Goal: Communication & Community: Ask a question

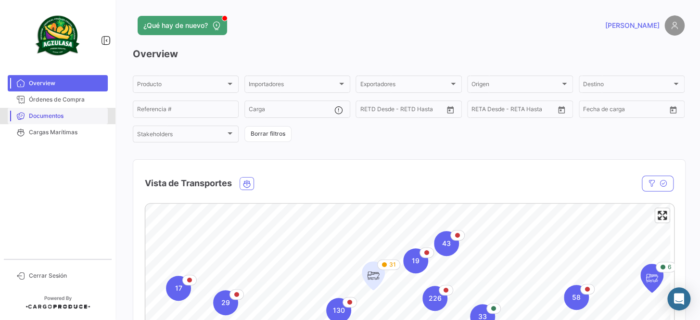
click at [71, 112] on span "Documentos" at bounding box center [66, 116] width 75 height 9
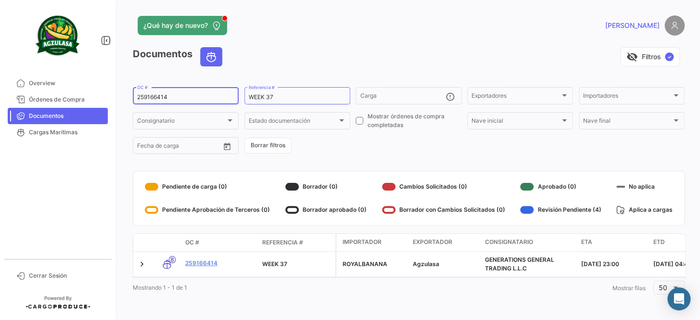
drag, startPoint x: 183, startPoint y: 97, endPoint x: 116, endPoint y: 100, distance: 66.5
click at [116, 100] on mat-sidenav-container "Overview Órdenes de Compra Documentos Cargas Marítimas Cerrar Sesión ¿Qué hay d…" at bounding box center [350, 160] width 700 height 320
paste input "EBKG14173552"
type input "EBKG14173552"
click at [364, 144] on form "EBKG14173552 OC # WEEK 37 Referencia # Carga Exportadores Exportadores Importad…" at bounding box center [409, 121] width 552 height 70
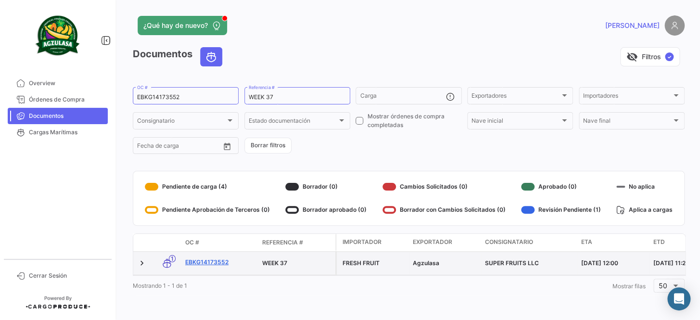
click at [216, 259] on link "EBKG14173552" at bounding box center [219, 262] width 69 height 9
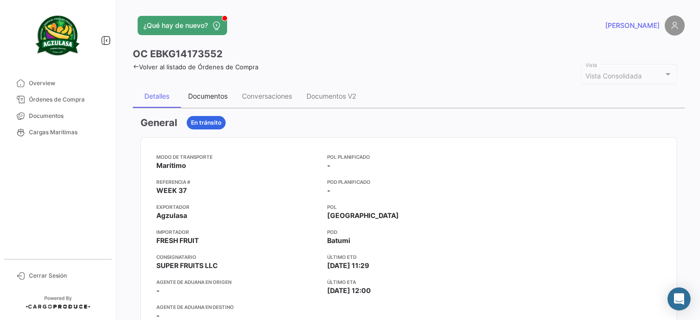
click at [216, 104] on div "Documentos" at bounding box center [208, 96] width 54 height 23
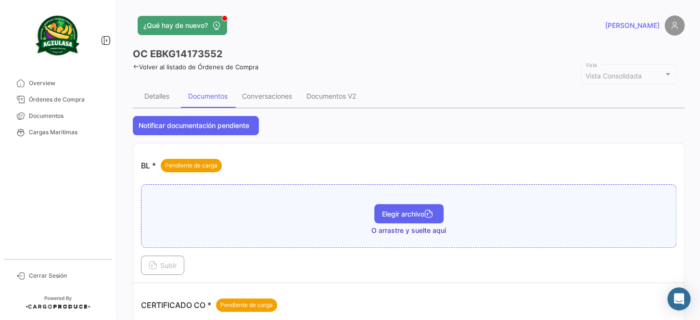
click at [402, 214] on span "Elegir archivo" at bounding box center [409, 214] width 54 height 8
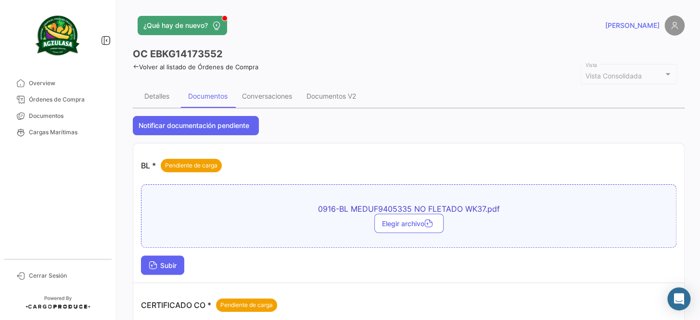
click at [168, 267] on span "Subir" at bounding box center [163, 265] width 28 height 8
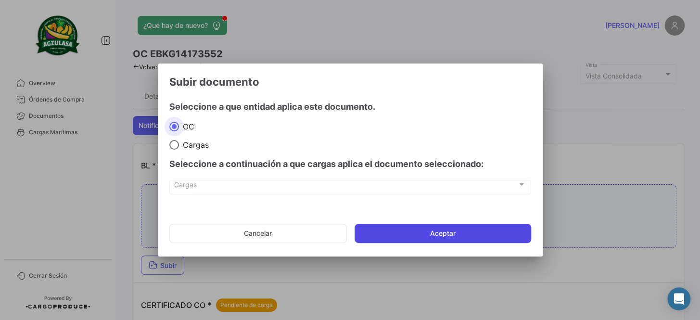
click at [427, 237] on button "Aceptar" at bounding box center [443, 233] width 177 height 19
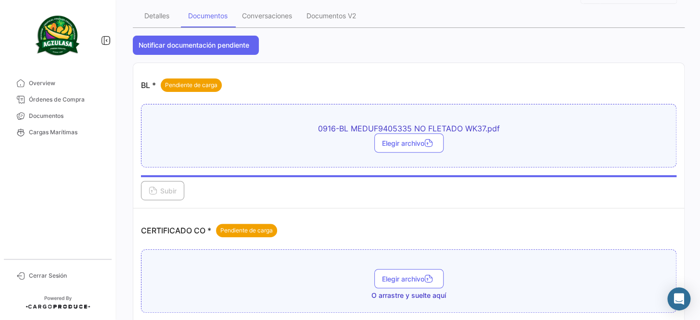
scroll to position [87, 0]
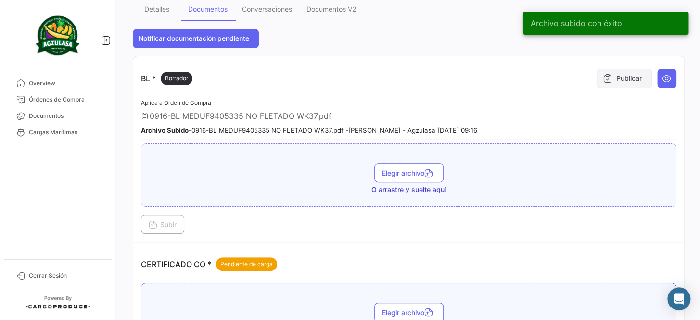
click at [616, 76] on button "Publicar" at bounding box center [624, 78] width 55 height 19
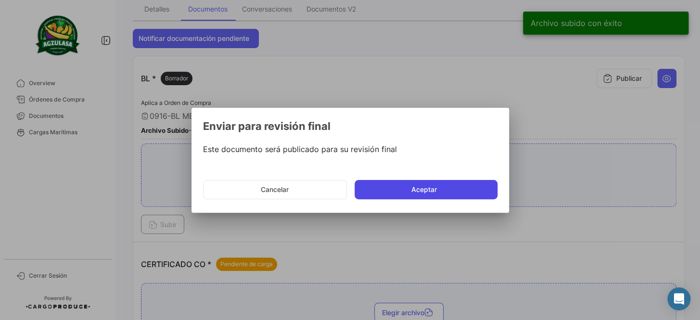
click at [418, 189] on button "Aceptar" at bounding box center [426, 189] width 143 height 19
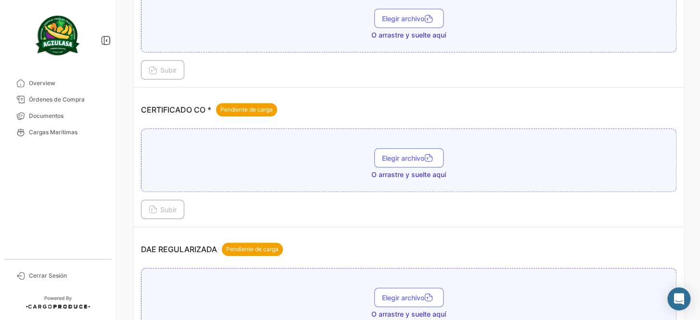
scroll to position [262, 0]
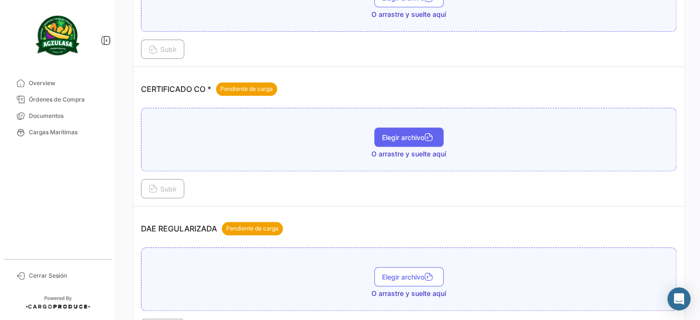
click at [415, 138] on span "Elegir archivo" at bounding box center [409, 137] width 54 height 8
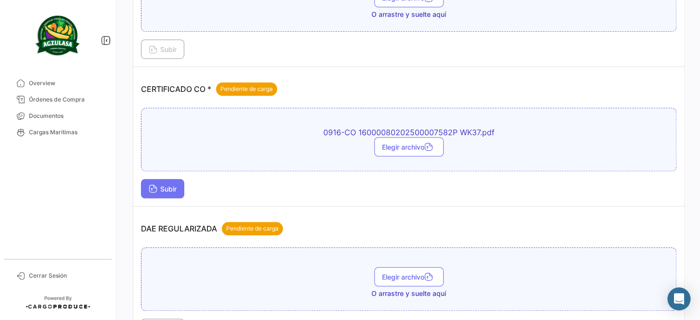
click at [176, 185] on span "Subir" at bounding box center [163, 189] width 28 height 8
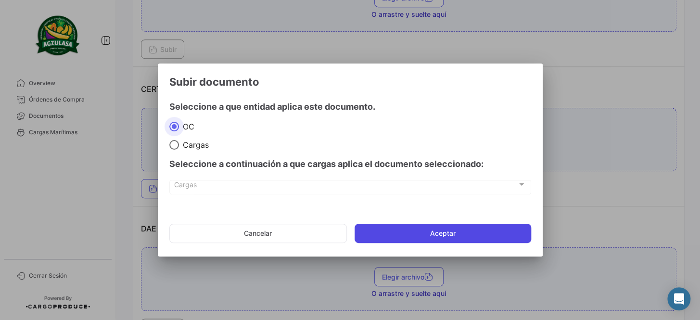
click at [436, 230] on button "Aceptar" at bounding box center [443, 233] width 177 height 19
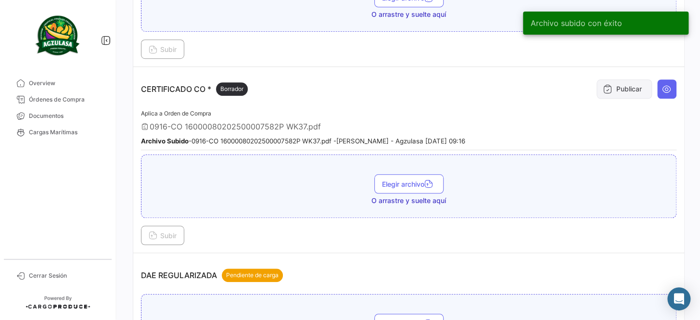
click at [616, 86] on button "Publicar" at bounding box center [624, 88] width 55 height 19
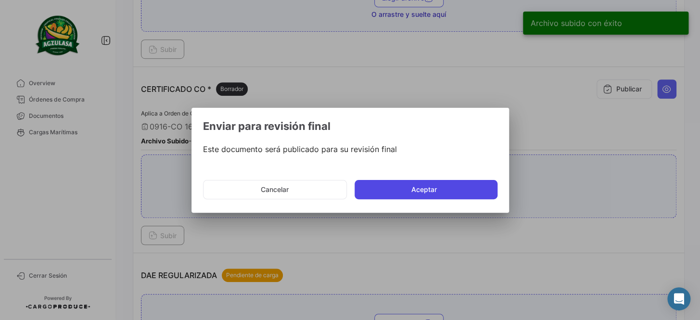
click at [414, 185] on button "Aceptar" at bounding box center [426, 189] width 143 height 19
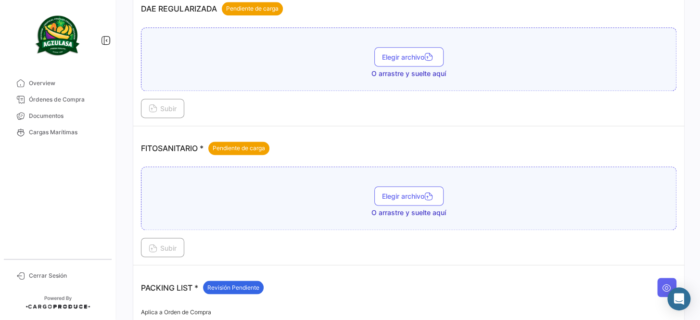
scroll to position [481, 0]
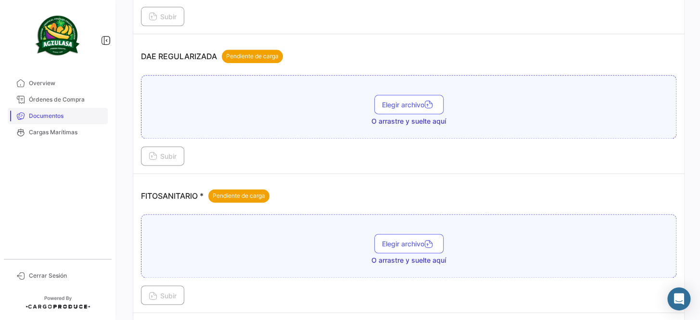
drag, startPoint x: 68, startPoint y: 122, endPoint x: 87, endPoint y: 117, distance: 18.8
click at [68, 122] on link "Documentos" at bounding box center [58, 116] width 100 height 16
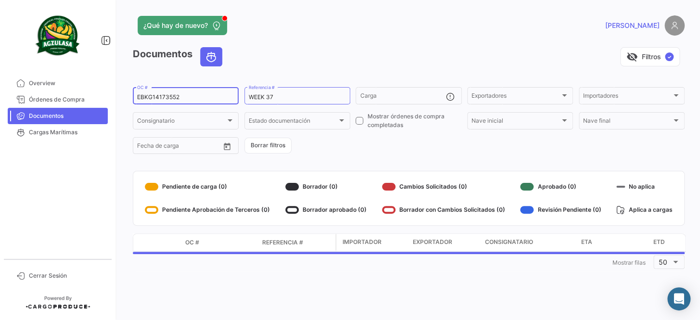
drag, startPoint x: 193, startPoint y: 99, endPoint x: 113, endPoint y: 99, distance: 80.4
click at [113, 99] on mat-sidenav-container "Overview Órdenes de Compra Documentos Cargas Marítimas Cerrar Sesión ¿Qué hay d…" at bounding box center [350, 160] width 700 height 320
paste input "BKECGYE0004999"
type input "BKECGYE0004999"
click at [338, 143] on form "BKECGYE0004999 OC # WEEK 37 Referencia # Carga Exportadores Exportadores Import…" at bounding box center [409, 121] width 552 height 70
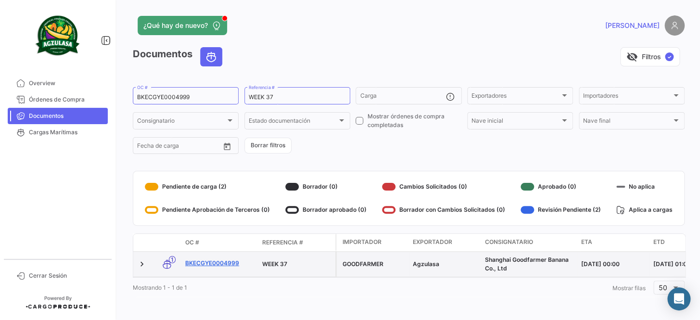
click at [222, 261] on link "BKECGYE0004999" at bounding box center [219, 263] width 69 height 9
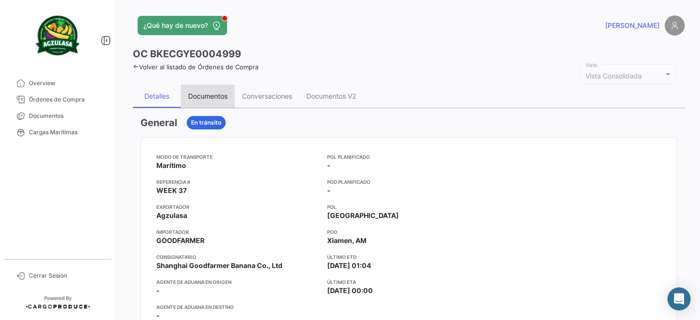
click at [213, 92] on div "Documentos" at bounding box center [207, 96] width 39 height 8
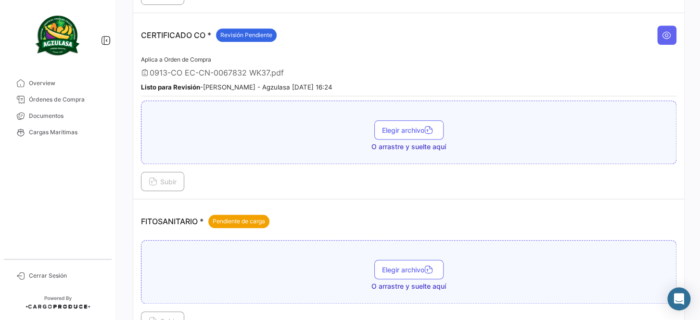
scroll to position [175, 0]
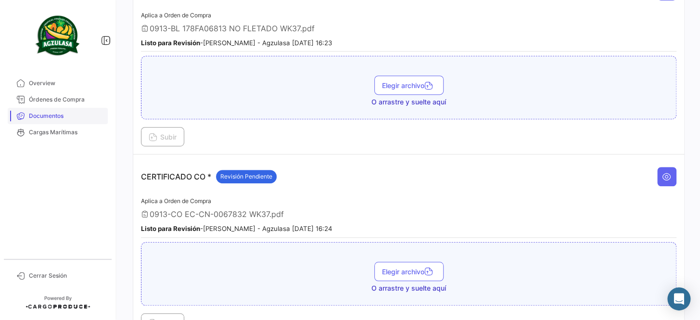
click at [72, 117] on span "Documentos" at bounding box center [66, 116] width 75 height 9
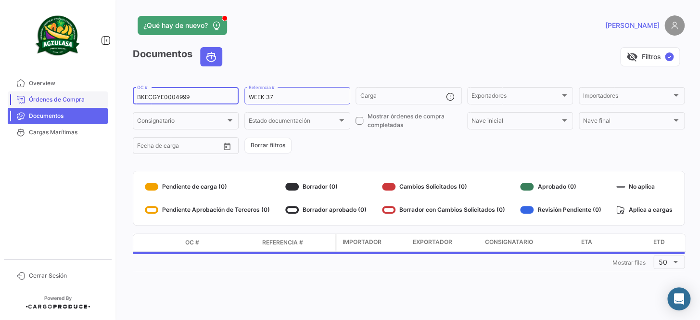
drag, startPoint x: 203, startPoint y: 100, endPoint x: 70, endPoint y: 97, distance: 132.4
click at [70, 97] on mat-sidenav-container "Overview Órdenes de Compra Documentos Cargas Marítimas Cerrar Sesión ¿Qué hay d…" at bounding box center [350, 160] width 700 height 320
paste input "18566284"
type input "18566284"
drag, startPoint x: 280, startPoint y: 97, endPoint x: 270, endPoint y: 97, distance: 10.1
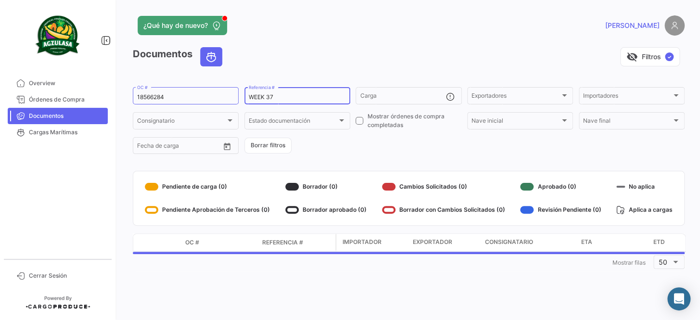
click at [270, 97] on input "WEEK 37" at bounding box center [297, 97] width 97 height 7
click at [395, 155] on form "18566284 OC # WEEK 39 Referencia # Carga Exportadores Exportadores Importadores…" at bounding box center [409, 121] width 552 height 70
drag, startPoint x: 277, startPoint y: 96, endPoint x: 270, endPoint y: 95, distance: 6.9
click at [270, 95] on input "WEEK 39" at bounding box center [297, 97] width 97 height 7
type input "WEEK 38"
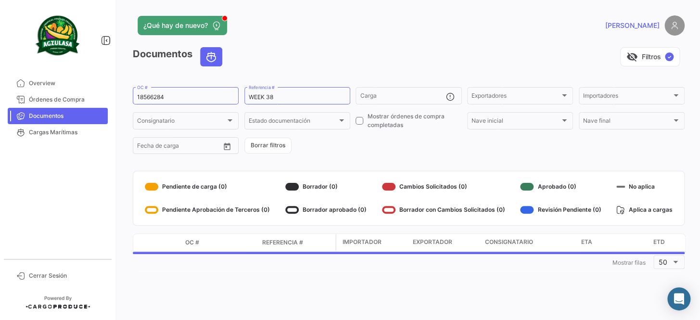
click at [399, 149] on form "18566284 OC # WEEK 38 Referencia # Carga Exportadores Exportadores Importadores…" at bounding box center [409, 121] width 552 height 70
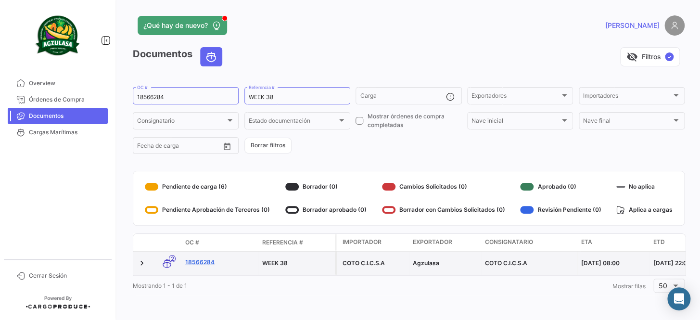
click at [201, 261] on link "18566284" at bounding box center [219, 262] width 69 height 9
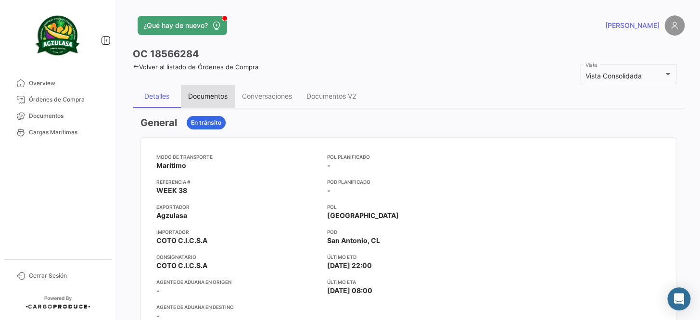
click at [211, 96] on div "Documentos" at bounding box center [207, 96] width 39 height 8
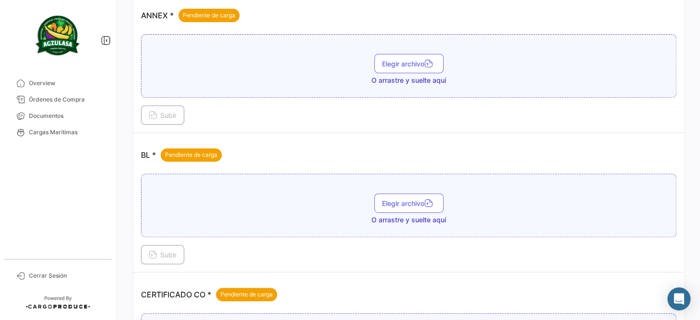
scroll to position [131, 0]
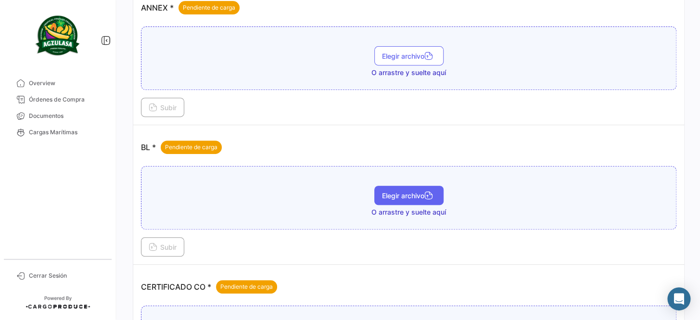
click at [410, 197] on span "Elegir archivo" at bounding box center [409, 196] width 54 height 8
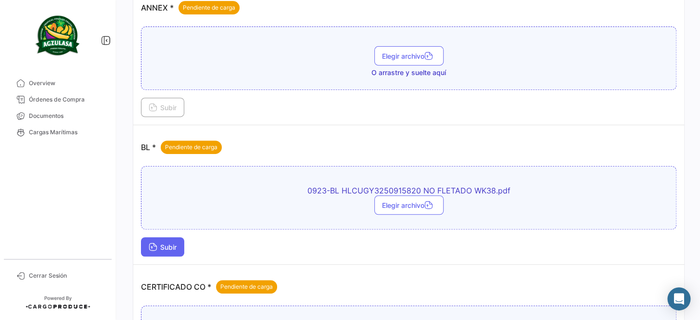
click at [168, 244] on span "Subir" at bounding box center [163, 247] width 28 height 8
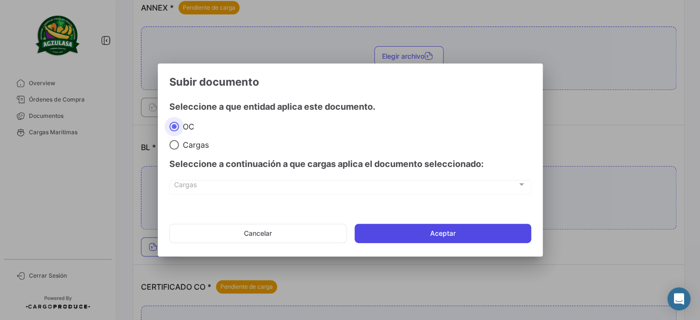
click at [464, 233] on button "Aceptar" at bounding box center [443, 233] width 177 height 19
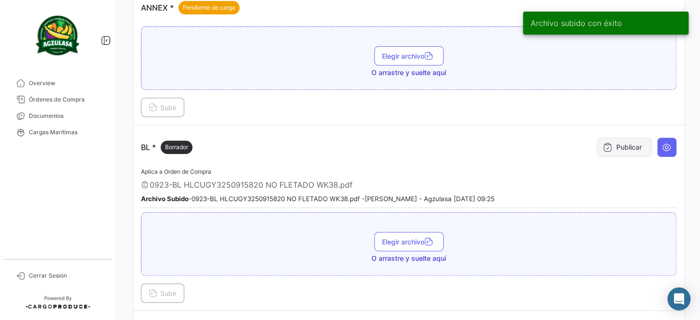
click at [605, 151] on button "Publicar" at bounding box center [624, 147] width 55 height 19
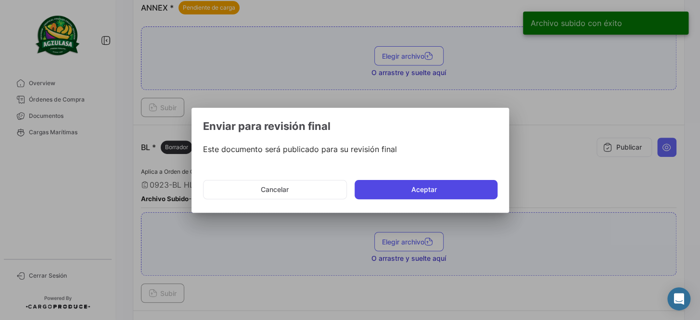
click at [451, 191] on button "Aceptar" at bounding box center [426, 189] width 143 height 19
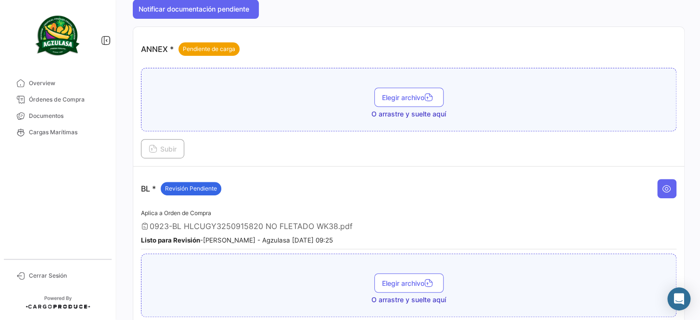
scroll to position [58, 0]
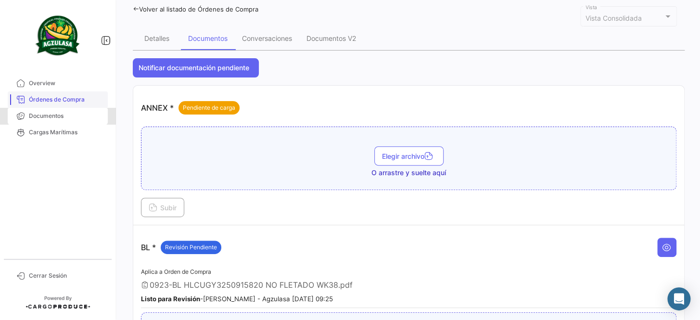
drag, startPoint x: 61, startPoint y: 118, endPoint x: 78, endPoint y: 105, distance: 21.3
click at [61, 118] on span "Documentos" at bounding box center [66, 116] width 75 height 9
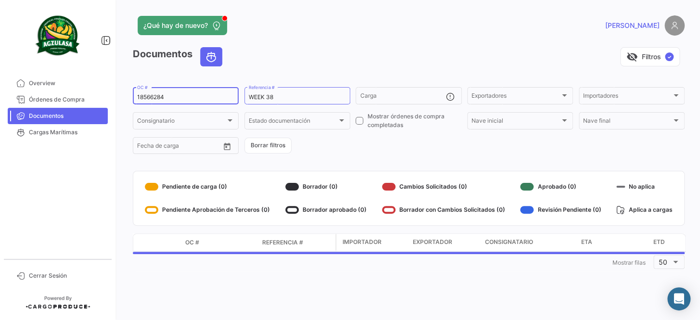
drag, startPoint x: 178, startPoint y: 96, endPoint x: 111, endPoint y: 99, distance: 67.0
click at [111, 99] on mat-sidenav-container "Overview Órdenes de Compra Documentos Cargas Marítimas Cerrar Sesión ¿Qué hay d…" at bounding box center [350, 160] width 700 height 320
paste input "259344577"
type input "259344577"
click at [371, 145] on form "259344577 OC # WEEK 38 Referencia # Carga Exportadores Exportadores Importadore…" at bounding box center [409, 121] width 552 height 70
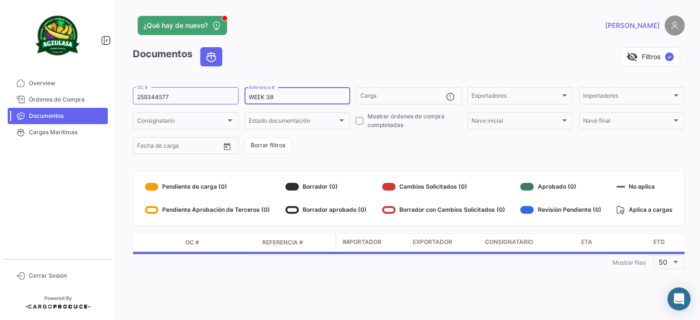
drag, startPoint x: 286, startPoint y: 99, endPoint x: 270, endPoint y: 97, distance: 16.5
click at [270, 97] on input "WEEK 38" at bounding box center [297, 97] width 97 height 7
drag, startPoint x: 291, startPoint y: 95, endPoint x: 270, endPoint y: 96, distance: 20.7
click at [270, 96] on input "WEEK 387" at bounding box center [297, 97] width 97 height 7
type input "WEEK 37"
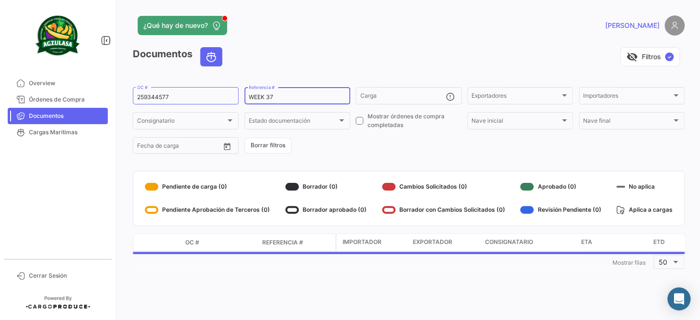
click at [401, 154] on form "259344577 OC # WEEK 37 Referencia # Carga Exportadores Exportadores Importadore…" at bounding box center [409, 121] width 552 height 70
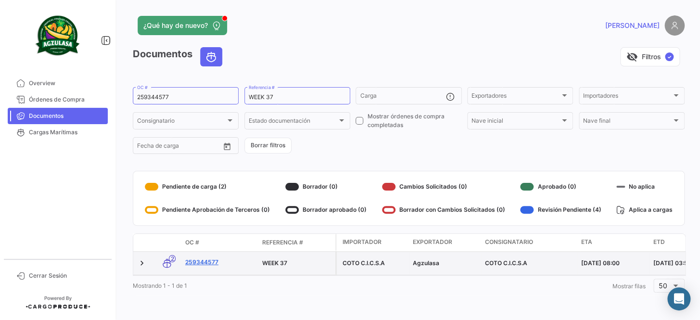
click at [203, 260] on link "259344577" at bounding box center [219, 262] width 69 height 9
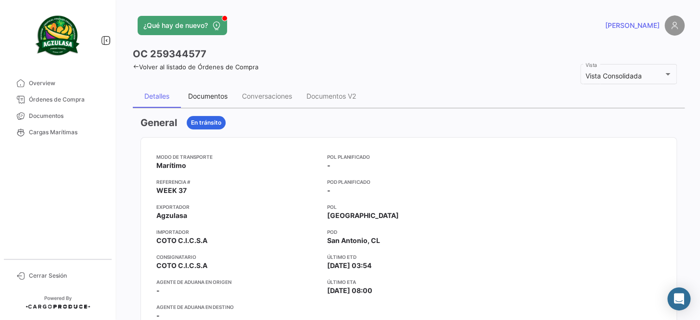
click at [212, 99] on div "Documentos" at bounding box center [207, 96] width 39 height 8
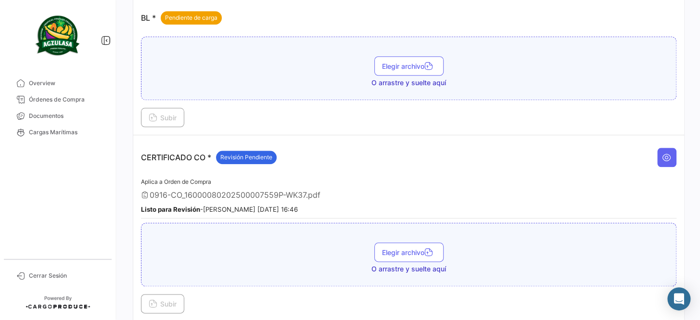
scroll to position [306, 0]
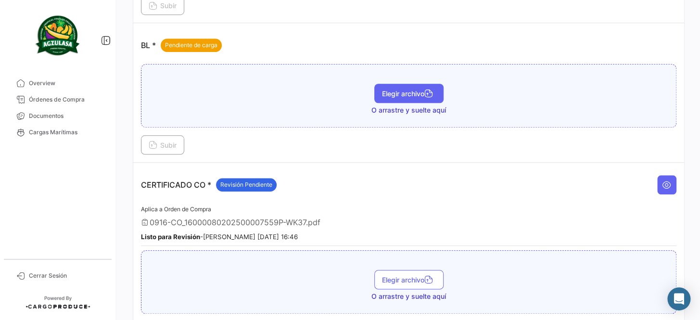
click at [401, 93] on span "Elegir archivo" at bounding box center [409, 94] width 54 height 8
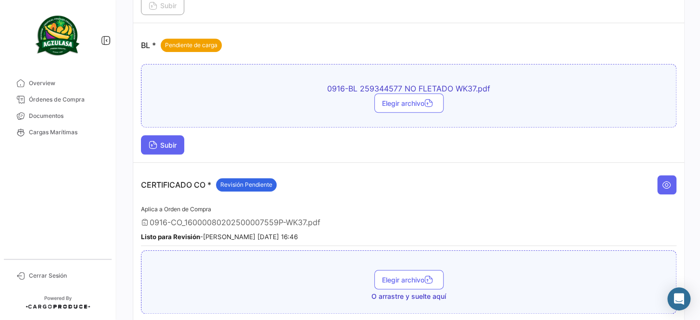
click at [174, 143] on span "Subir" at bounding box center [163, 145] width 28 height 8
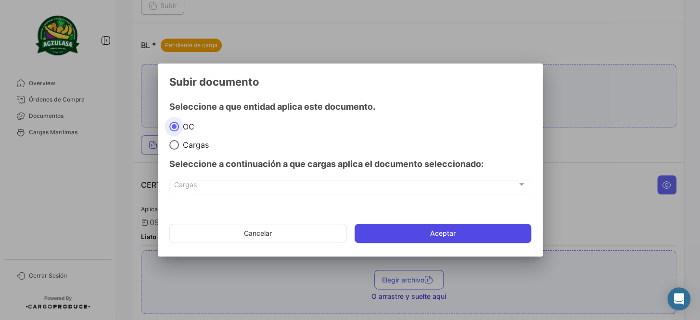
click at [457, 227] on button "Aceptar" at bounding box center [443, 233] width 177 height 19
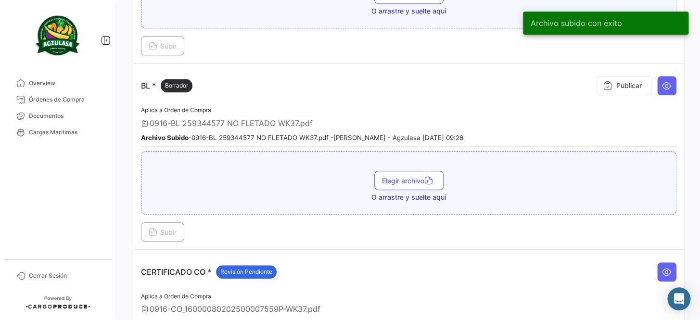
scroll to position [262, 0]
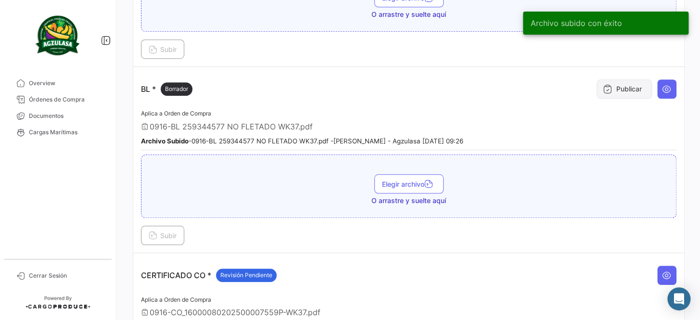
click at [609, 88] on button "Publicar" at bounding box center [624, 88] width 55 height 19
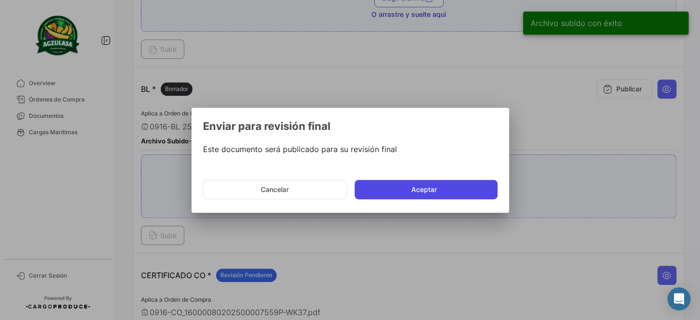
click at [430, 188] on button "Aceptar" at bounding box center [426, 189] width 143 height 19
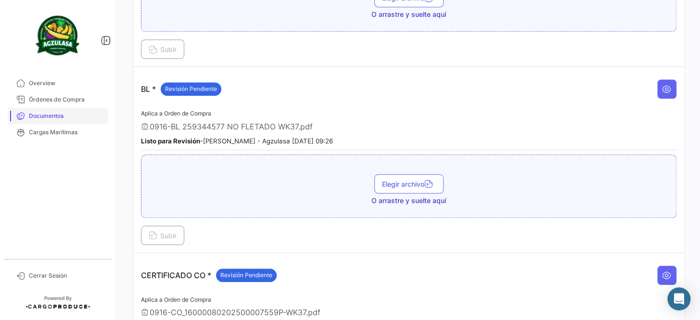
drag, startPoint x: 82, startPoint y: 115, endPoint x: 89, endPoint y: 108, distance: 9.5
click at [82, 115] on span "Documentos" at bounding box center [66, 116] width 75 height 9
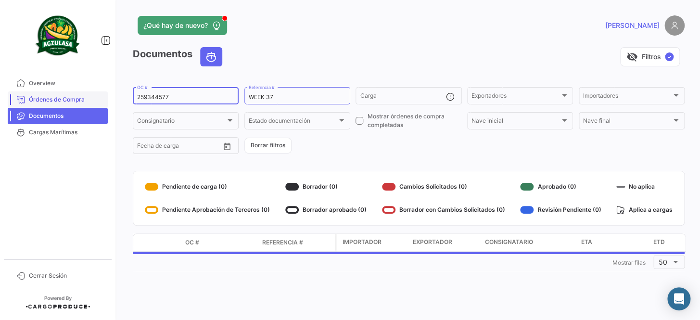
drag, startPoint x: 158, startPoint y: 97, endPoint x: 83, endPoint y: 103, distance: 75.8
click at [83, 103] on mat-sidenav-container "Overview Órdenes de Compra Documentos Cargas Marítimas Cerrar Sesión ¿Qué hay d…" at bounding box center [350, 160] width 700 height 320
paste input "EBKG14132343"
type input "EBKG14132343"
click at [342, 137] on form "EBKG14132343 OC # WEEK 37 Referencia # Carga Exportadores Exportadores Importad…" at bounding box center [409, 121] width 552 height 70
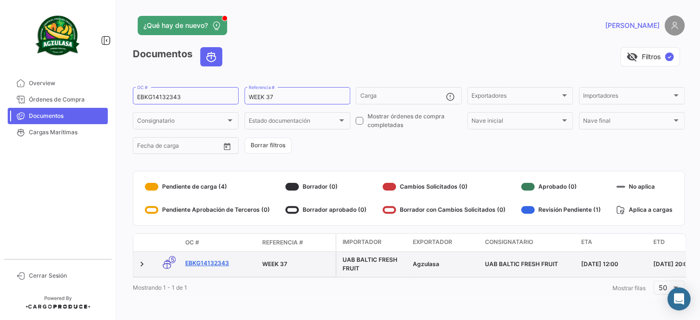
click at [206, 260] on link "EBKG14132343" at bounding box center [219, 263] width 69 height 9
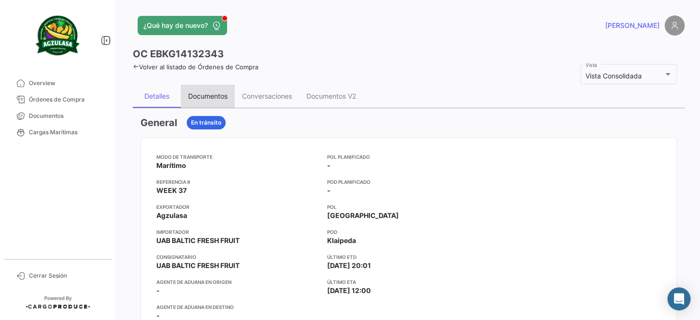
click at [214, 92] on div "Documentos" at bounding box center [207, 96] width 39 height 8
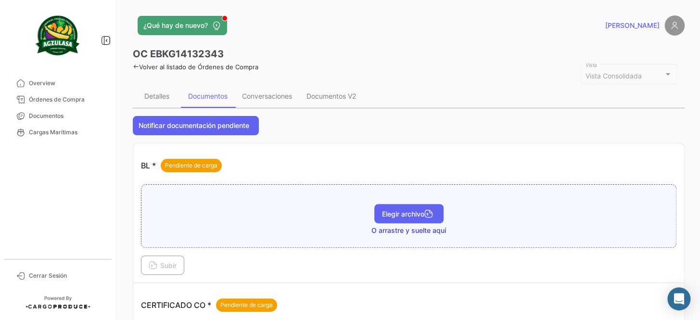
click at [402, 212] on span "Elegir archivo" at bounding box center [409, 214] width 54 height 8
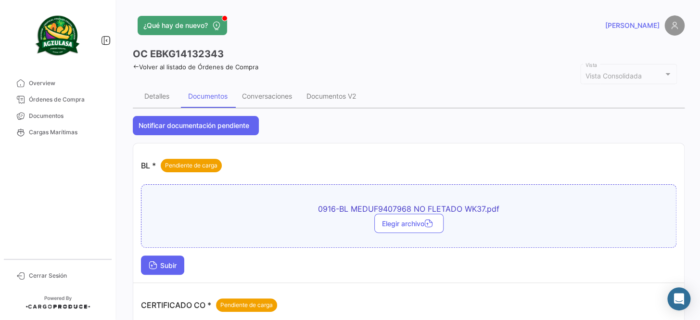
click at [168, 265] on span "Subir" at bounding box center [163, 265] width 28 height 8
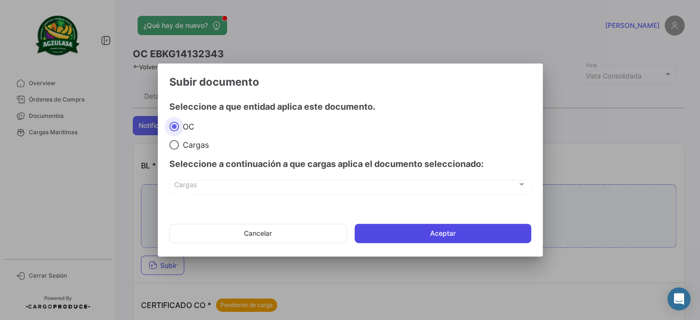
click at [428, 231] on button "Aceptar" at bounding box center [443, 233] width 177 height 19
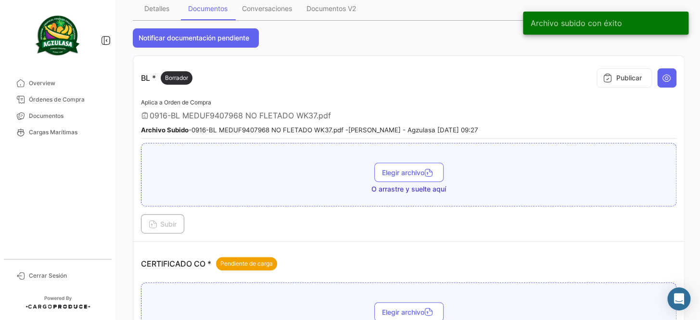
scroll to position [87, 0]
click at [604, 82] on icon at bounding box center [608, 79] width 10 height 10
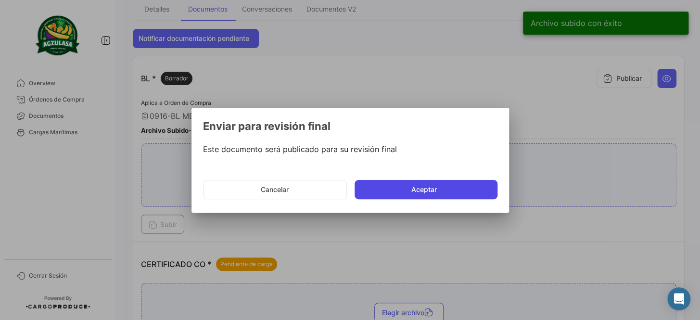
click at [446, 186] on button "Aceptar" at bounding box center [426, 189] width 143 height 19
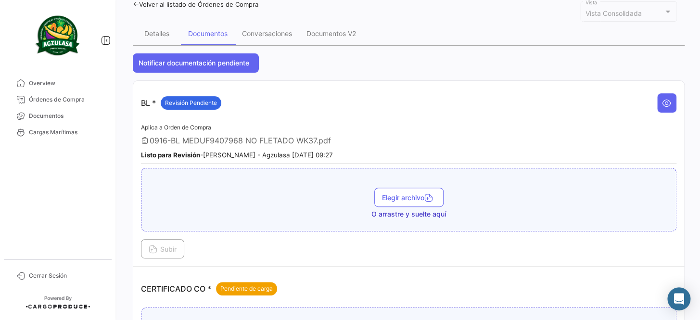
scroll to position [0, 0]
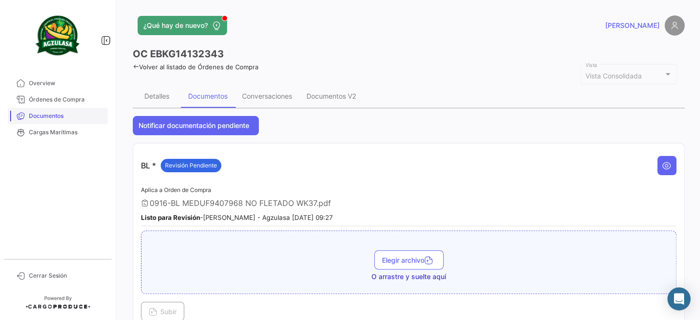
click at [78, 116] on span "Documentos" at bounding box center [66, 116] width 75 height 9
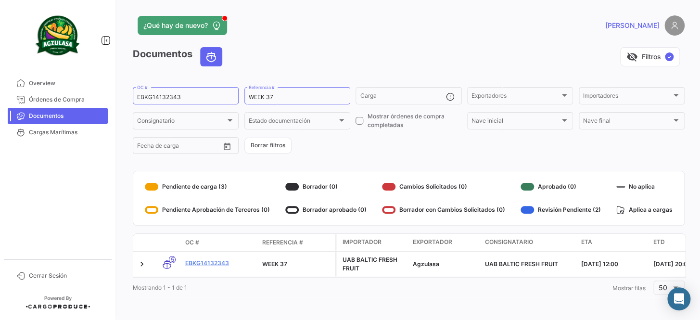
drag, startPoint x: 180, startPoint y: 100, endPoint x: 131, endPoint y: 100, distance: 48.1
click at [131, 100] on div "¿Qué hay de nuevo? [PERSON_NAME] Documentos visibility_off Filtros ✓ EBKG141323…" at bounding box center [408, 160] width 583 height 320
click at [185, 96] on input "EBKG14132343" at bounding box center [185, 97] width 97 height 7
drag, startPoint x: 185, startPoint y: 96, endPoint x: 133, endPoint y: 98, distance: 51.5
click at [133, 98] on div "EBKG14132343 OC #" at bounding box center [186, 95] width 106 height 19
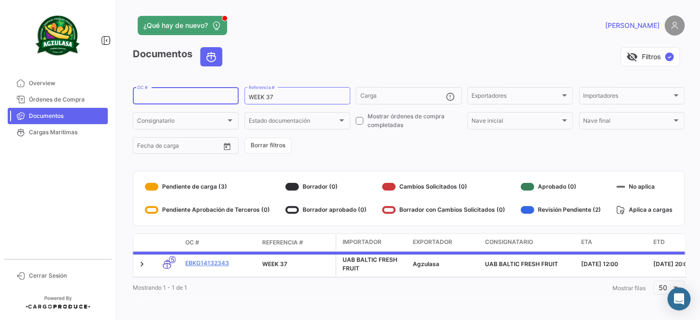
paste input "GQL0413249"
type input "GQL0413249"
click at [332, 136] on form "GQL0413249 OC # WEEK 37 Referencia # Carga Exportadores Exportadores Importador…" at bounding box center [409, 121] width 552 height 70
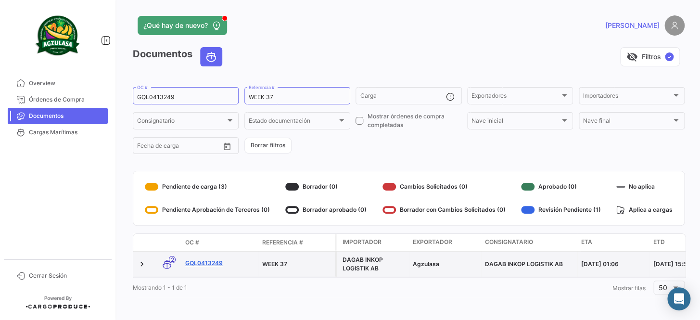
click at [188, 264] on link "GQL0413249" at bounding box center [219, 263] width 69 height 9
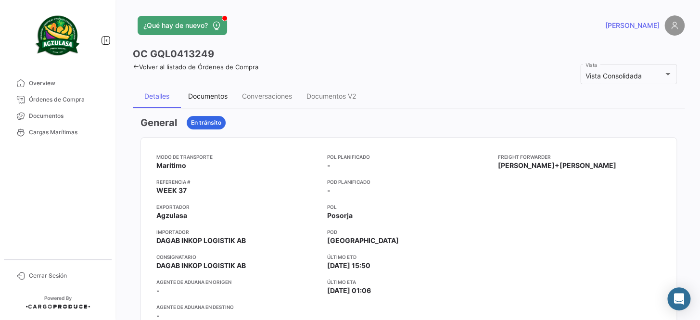
click at [200, 98] on div "Documentos" at bounding box center [207, 96] width 39 height 8
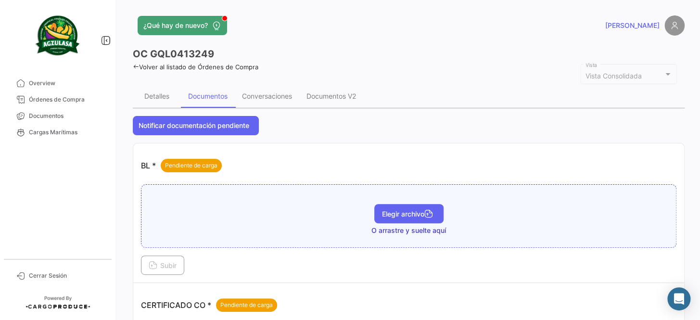
click at [417, 208] on button "Elegir archivo" at bounding box center [408, 213] width 69 height 19
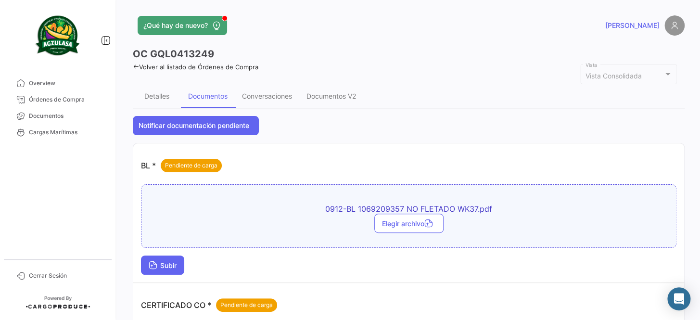
click at [172, 265] on span "Subir" at bounding box center [163, 265] width 28 height 8
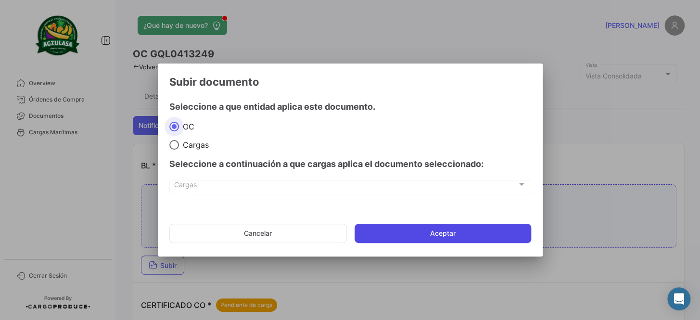
click at [462, 234] on button "Aceptar" at bounding box center [443, 233] width 177 height 19
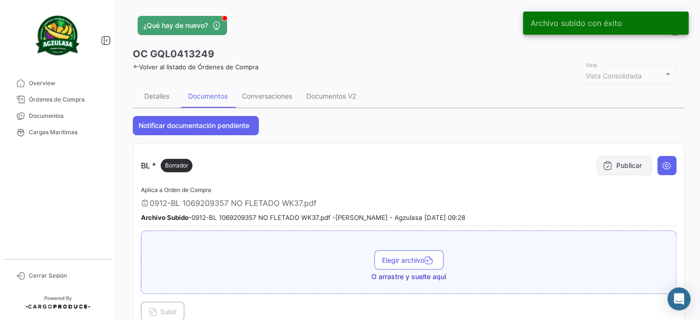
click at [630, 168] on button "Publicar" at bounding box center [624, 165] width 55 height 19
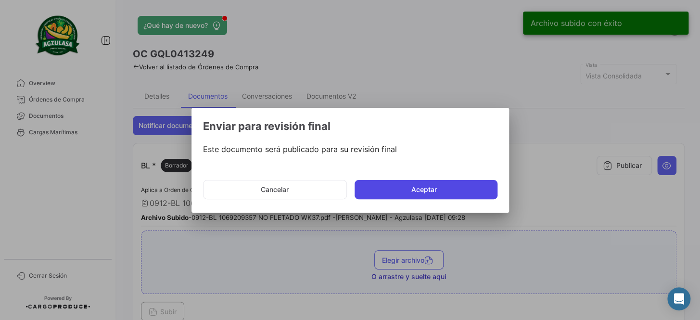
click at [432, 185] on button "Aceptar" at bounding box center [426, 189] width 143 height 19
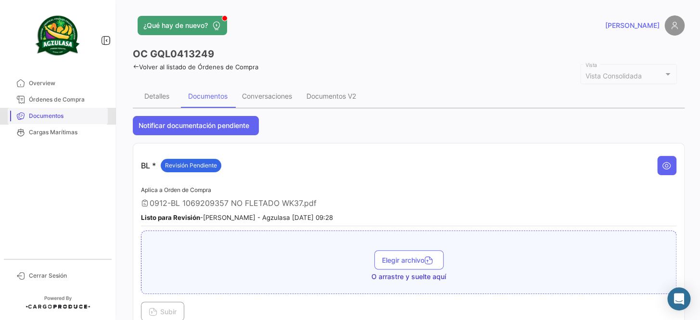
click at [98, 117] on span "Documentos" at bounding box center [66, 116] width 75 height 9
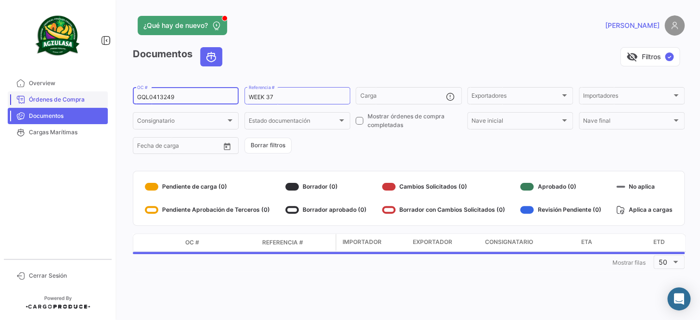
drag, startPoint x: 84, startPoint y: 100, endPoint x: 61, endPoint y: 100, distance: 23.1
click at [61, 100] on mat-sidenav-container "Overview Órdenes de Compra Documentos Cargas Marítimas Cerrar Sesión ¿Qué hay d…" at bounding box center [350, 160] width 700 height 320
paste input "540"
type input "GQL0413540"
click at [361, 143] on form "GQL0413540 OC # WEEK 37 Referencia # Carga Exportadores Exportadores Importador…" at bounding box center [409, 121] width 552 height 70
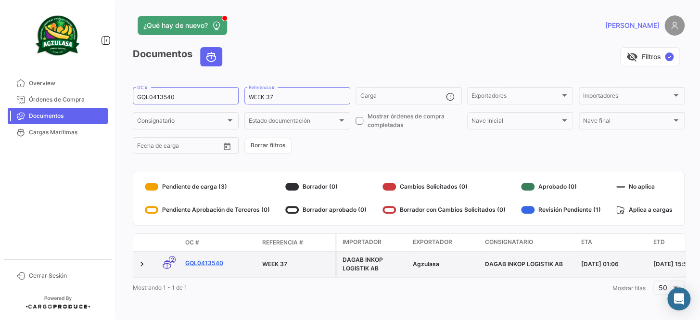
click at [211, 262] on link "GQL0413540" at bounding box center [219, 263] width 69 height 9
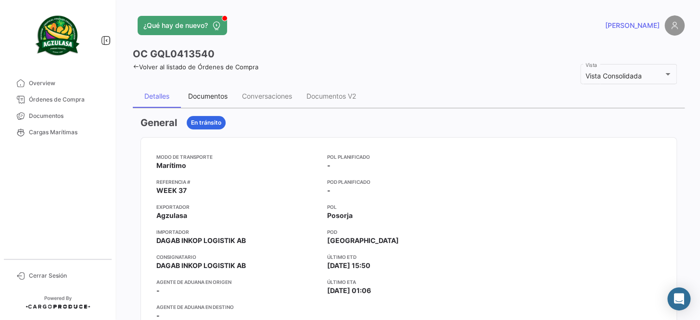
click at [219, 93] on div "Documentos" at bounding box center [207, 96] width 39 height 8
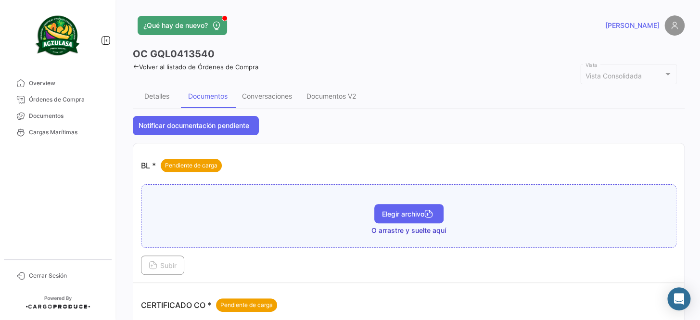
click at [394, 216] on span "Elegir archivo" at bounding box center [409, 214] width 54 height 8
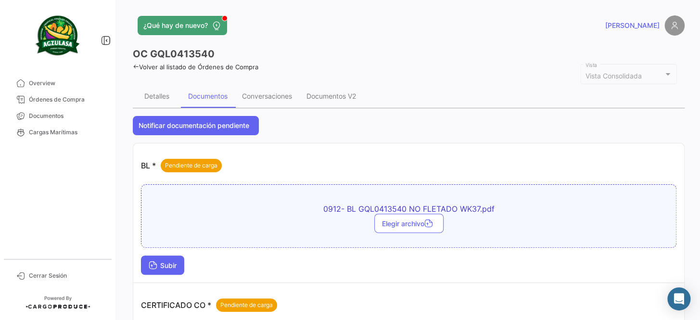
click at [170, 262] on span "Subir" at bounding box center [163, 265] width 28 height 8
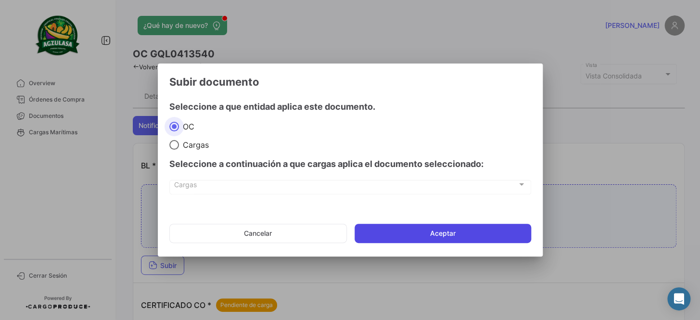
click at [427, 232] on button "Aceptar" at bounding box center [443, 233] width 177 height 19
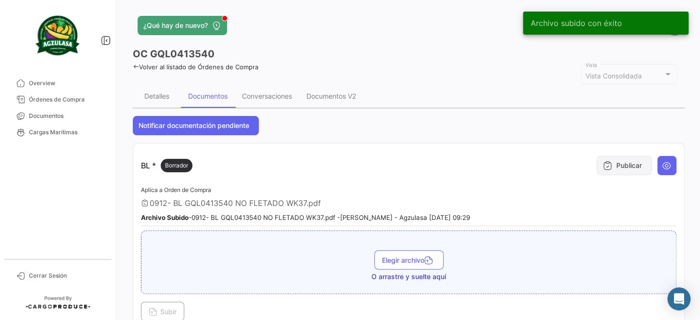
click at [630, 164] on button "Publicar" at bounding box center [624, 165] width 55 height 19
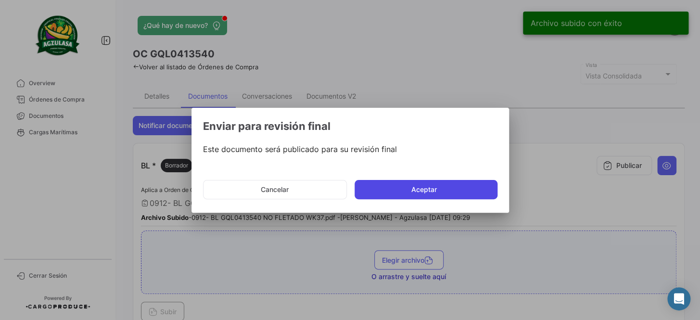
click at [413, 191] on button "Aceptar" at bounding box center [426, 189] width 143 height 19
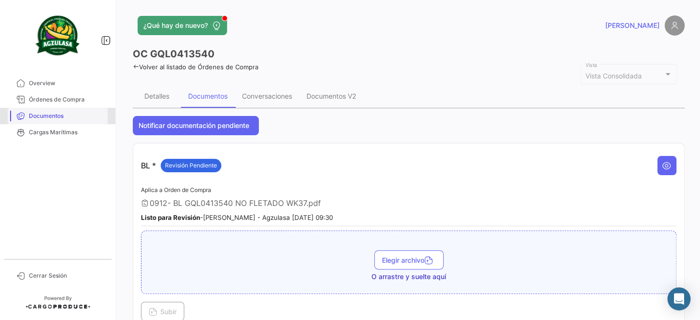
click at [77, 117] on span "Documentos" at bounding box center [66, 116] width 75 height 9
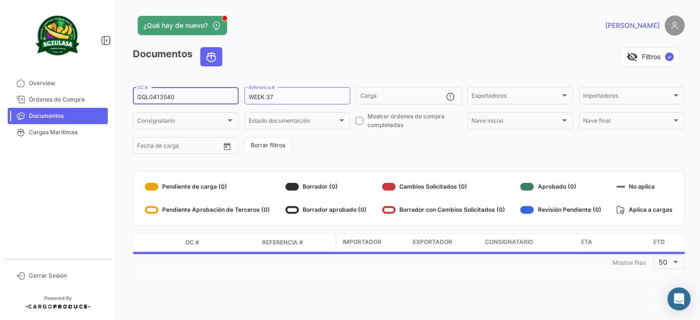
drag, startPoint x: 186, startPoint y: 99, endPoint x: 110, endPoint y: 101, distance: 76.1
click at [110, 101] on mat-sidenav-container "Overview Órdenes de Compra Documentos Cargas Marítimas Cerrar Sesión ¿Qué hay d…" at bounding box center [350, 160] width 700 height 320
paste input "EBKG14159745"
type input "EBKG14159745"
click at [342, 146] on form "EBKG14159745 OC # WEEK 37 Referencia # Carga Exportadores Exportadores Importad…" at bounding box center [409, 121] width 552 height 70
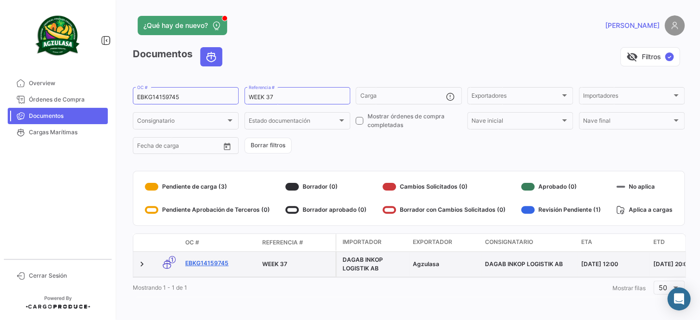
click at [206, 261] on link "EBKG14159745" at bounding box center [219, 263] width 69 height 9
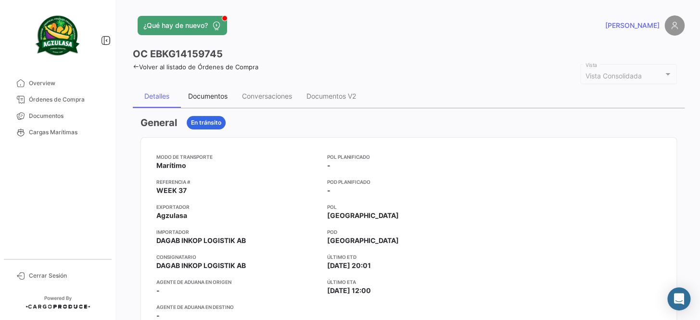
click at [220, 101] on div "Documentos" at bounding box center [208, 96] width 54 height 23
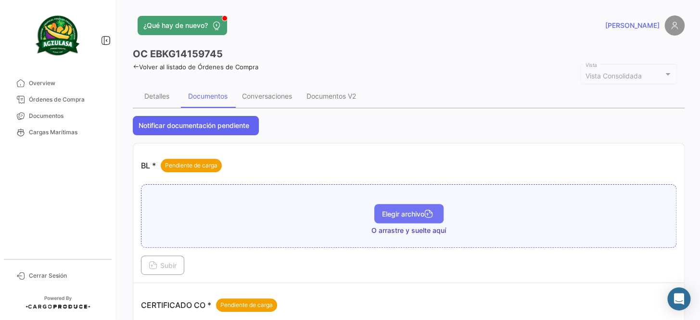
click at [418, 211] on span "Elegir archivo" at bounding box center [409, 214] width 54 height 8
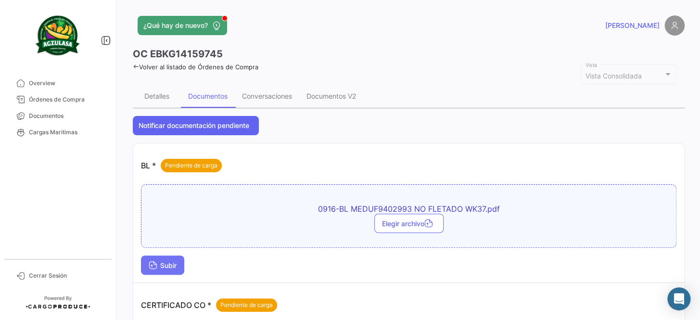
click at [156, 264] on icon at bounding box center [153, 266] width 9 height 9
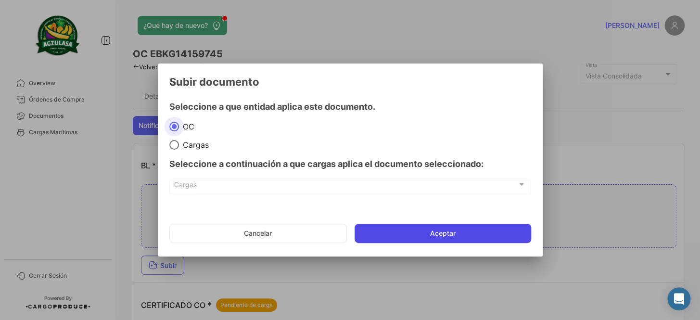
click at [443, 228] on button "Aceptar" at bounding box center [443, 233] width 177 height 19
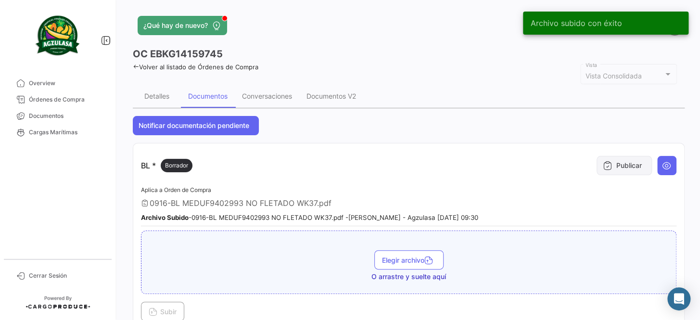
click at [607, 162] on icon at bounding box center [608, 166] width 10 height 10
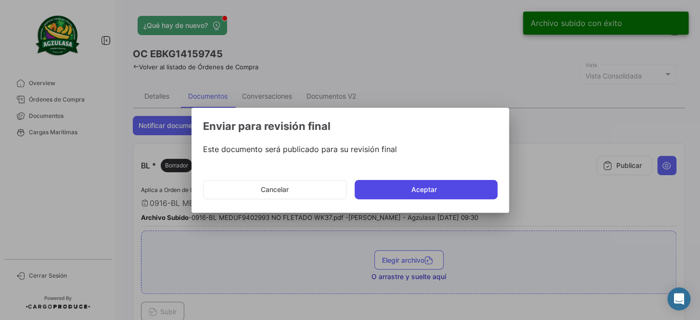
click at [464, 191] on button "Aceptar" at bounding box center [426, 189] width 143 height 19
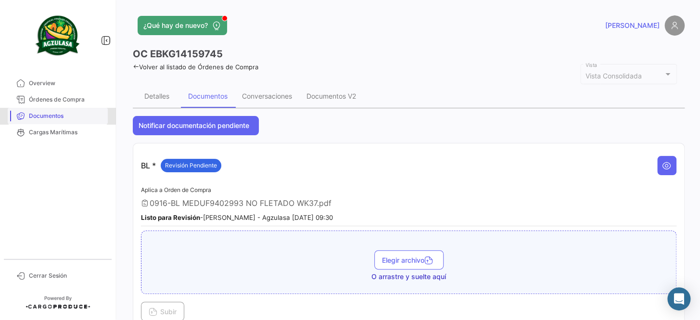
drag, startPoint x: 57, startPoint y: 118, endPoint x: 62, endPoint y: 117, distance: 5.0
click at [57, 118] on span "Documentos" at bounding box center [66, 116] width 75 height 9
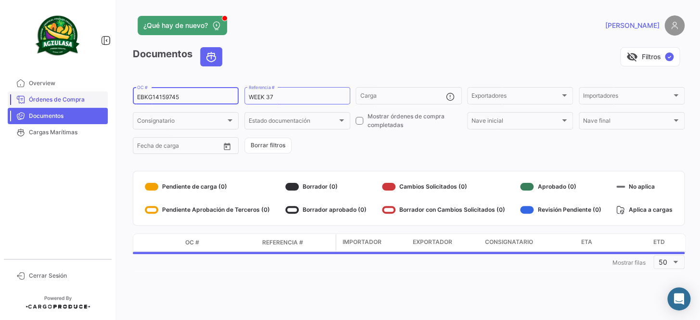
drag, startPoint x: 212, startPoint y: 95, endPoint x: 96, endPoint y: 98, distance: 116.0
click at [96, 98] on mat-sidenav-container "Overview Órdenes de Compra Documentos Cargas Marítimas Cerrar Sesión ¿Qué hay d…" at bounding box center [350, 160] width 700 height 320
paste input "32377"
type input "EBKG14132377"
click at [393, 141] on form "EBKG14132377 OC # WEEK 37 Referencia # Carga Exportadores Exportadores Importad…" at bounding box center [409, 121] width 552 height 70
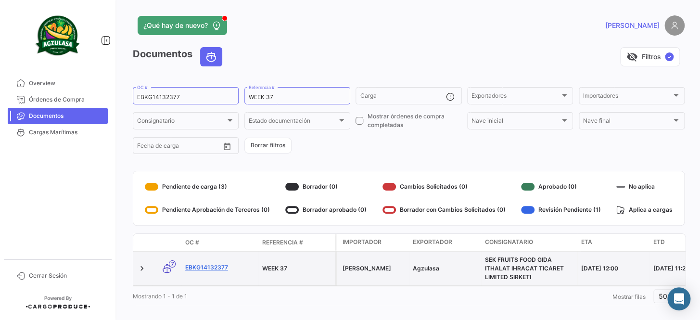
click at [218, 266] on link "EBKG14132377" at bounding box center [219, 267] width 69 height 9
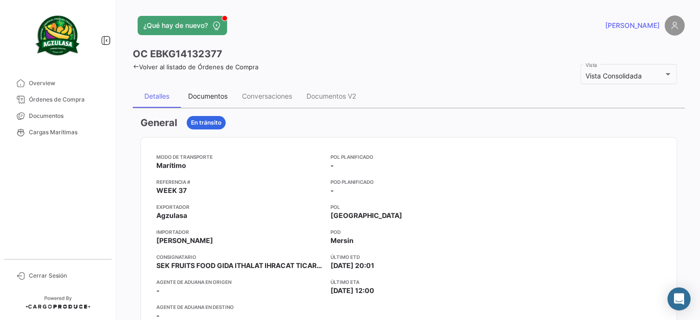
click at [216, 92] on div "Documentos" at bounding box center [207, 96] width 39 height 8
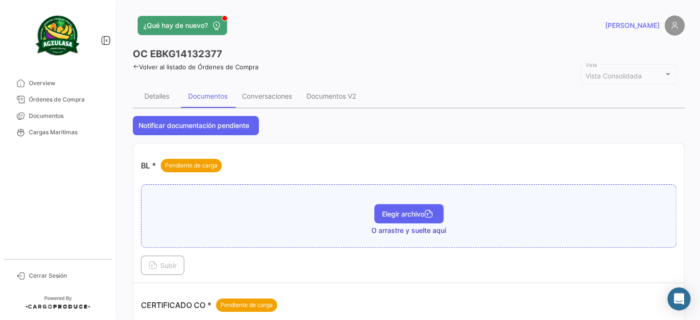
click at [405, 215] on span "Elegir archivo" at bounding box center [409, 214] width 54 height 8
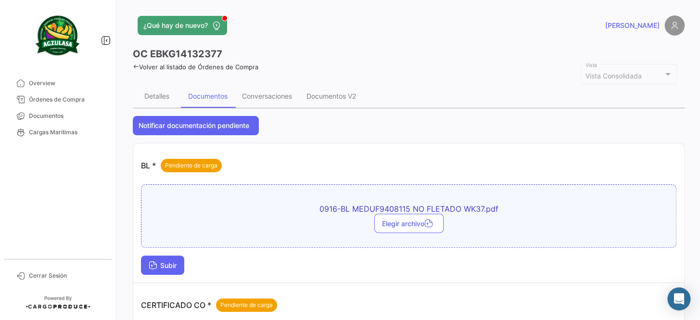
click at [175, 256] on button "Subir" at bounding box center [162, 265] width 43 height 19
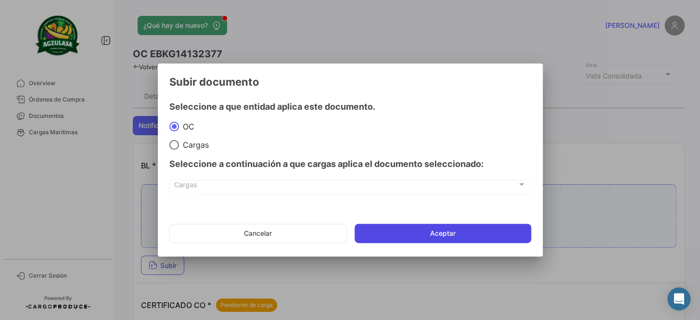
click at [439, 230] on button "Aceptar" at bounding box center [443, 233] width 177 height 19
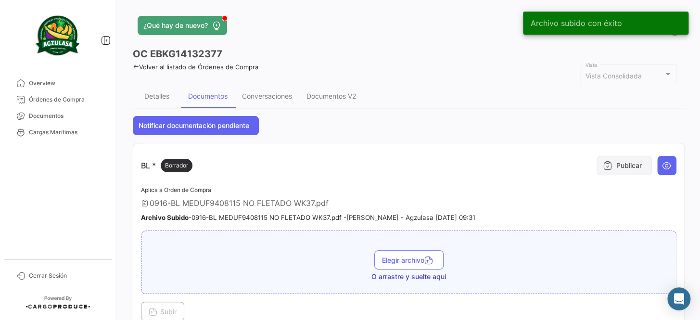
click at [611, 168] on button "Publicar" at bounding box center [624, 165] width 55 height 19
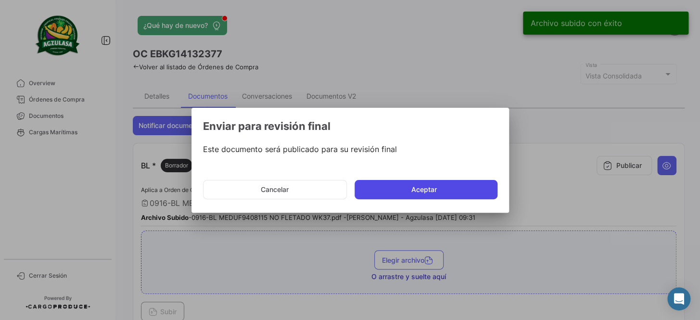
click at [428, 190] on button "Aceptar" at bounding box center [426, 189] width 143 height 19
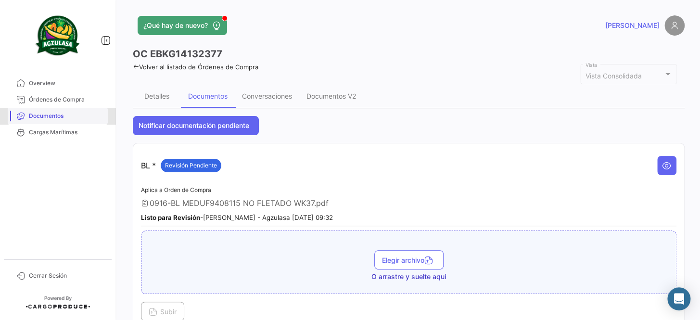
click at [77, 113] on span "Documentos" at bounding box center [66, 116] width 75 height 9
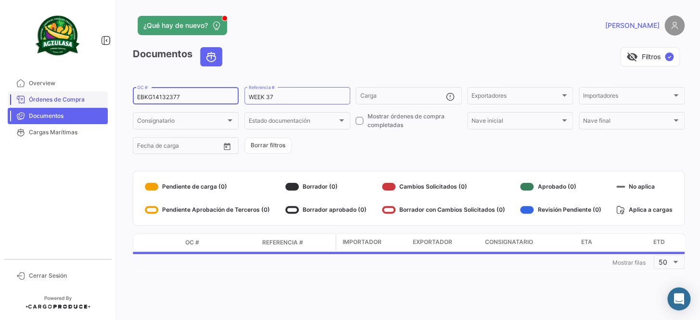
drag, startPoint x: 175, startPoint y: 96, endPoint x: 94, endPoint y: 93, distance: 80.9
click at [94, 93] on mat-sidenav-container "Overview Órdenes de Compra Documentos Cargas Marítimas Cerrar Sesión ¿Qué hay d…" at bounding box center [350, 160] width 700 height 320
paste input "2311844890"
type input "2311844890"
click at [338, 130] on form "2311844890 OC # WEEK 37 Referencia # Carga Exportadores Exportadores Importador…" at bounding box center [409, 121] width 552 height 70
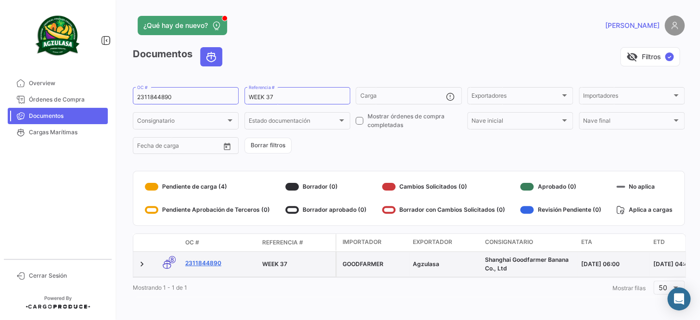
click at [206, 265] on link "2311844890" at bounding box center [219, 263] width 69 height 9
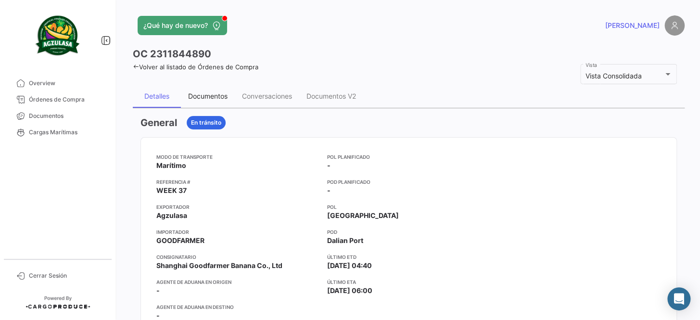
click at [198, 96] on div "Documentos" at bounding box center [207, 96] width 39 height 8
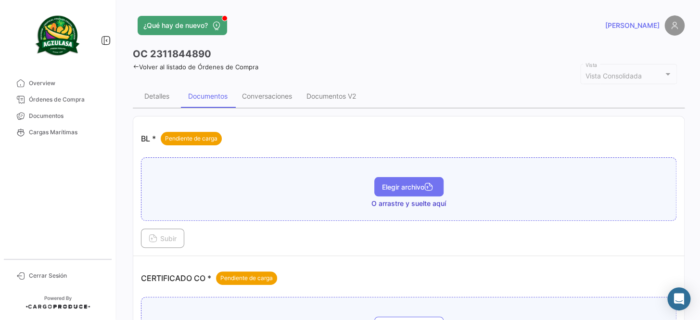
click at [387, 188] on span "Elegir archivo" at bounding box center [409, 187] width 54 height 8
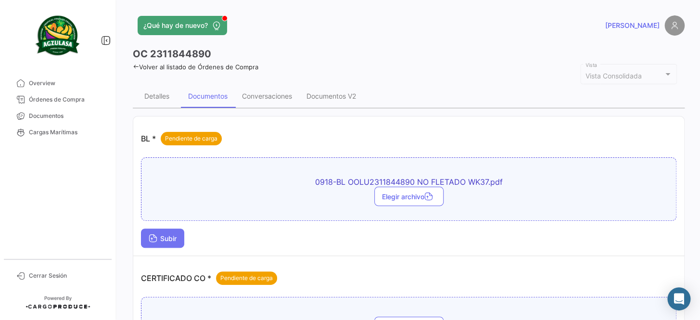
click at [165, 236] on span "Subir" at bounding box center [163, 238] width 28 height 8
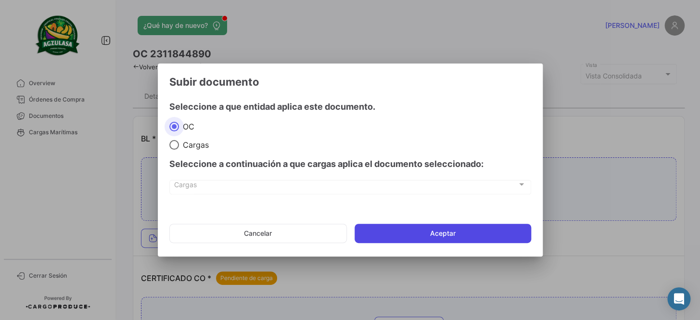
click at [456, 227] on button "Aceptar" at bounding box center [443, 233] width 177 height 19
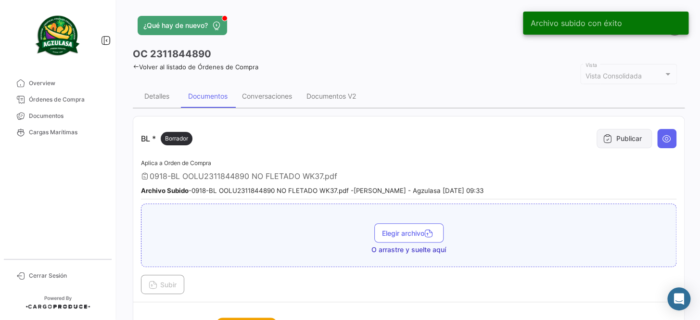
click at [626, 134] on button "Publicar" at bounding box center [624, 138] width 55 height 19
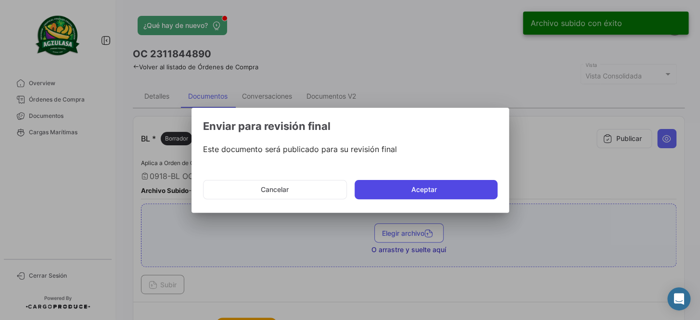
click at [435, 189] on button "Aceptar" at bounding box center [426, 189] width 143 height 19
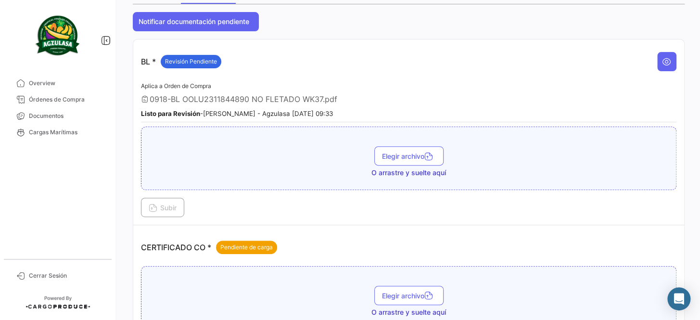
scroll to position [131, 0]
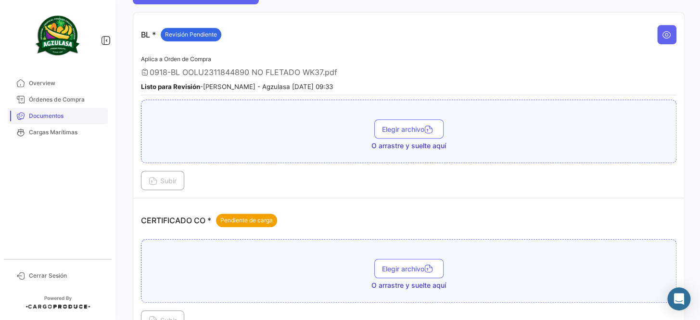
click at [72, 120] on link "Documentos" at bounding box center [58, 116] width 100 height 16
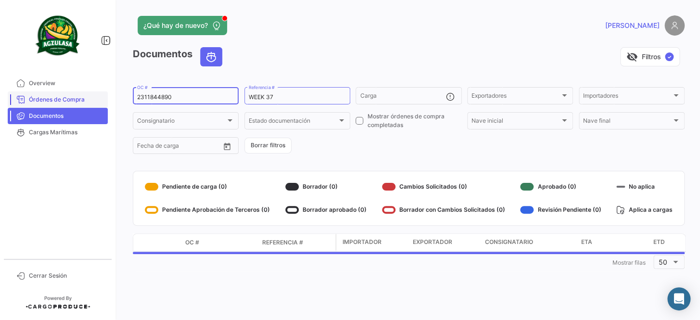
drag, startPoint x: 180, startPoint y: 98, endPoint x: 106, endPoint y: 98, distance: 74.1
click at [103, 98] on mat-sidenav-container "Overview Órdenes de Compra Documentos Cargas Marítimas Cerrar Sesión ¿Qué hay d…" at bounding box center [350, 160] width 700 height 320
paste input "BKECGYE0004999"
type input "BKECGYE0004999"
click at [340, 150] on form "BKECGYE0004999 OC # WEEK 37 Referencia # Carga Exportadores Exportadores Import…" at bounding box center [409, 121] width 552 height 70
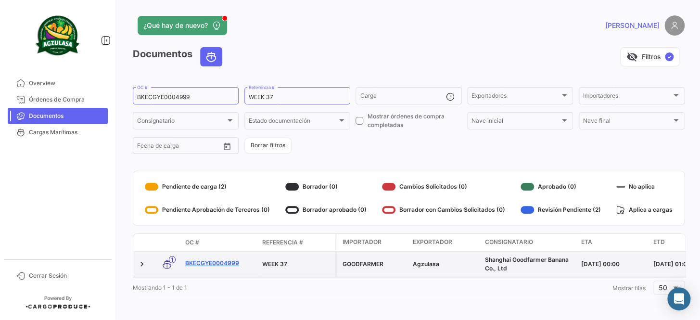
click at [222, 265] on link "BKECGYE0004999" at bounding box center [219, 263] width 69 height 9
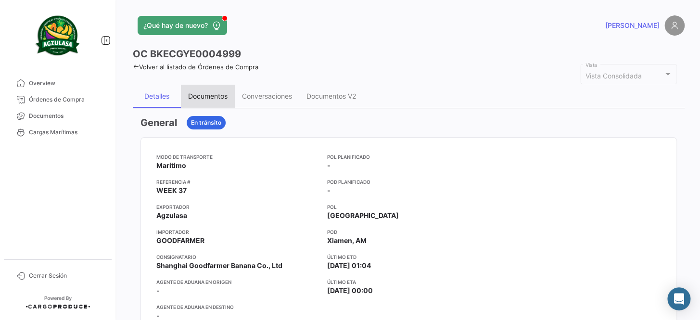
click at [205, 96] on div "Documentos" at bounding box center [207, 96] width 39 height 8
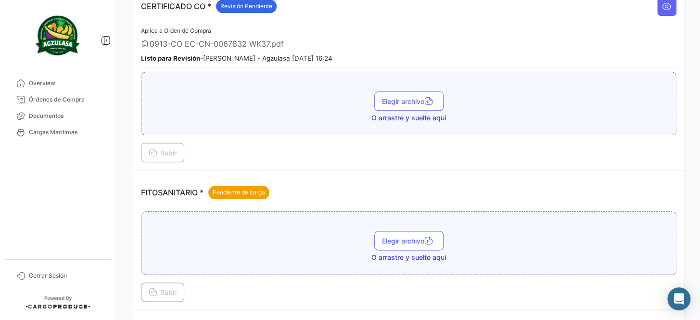
scroll to position [350, 0]
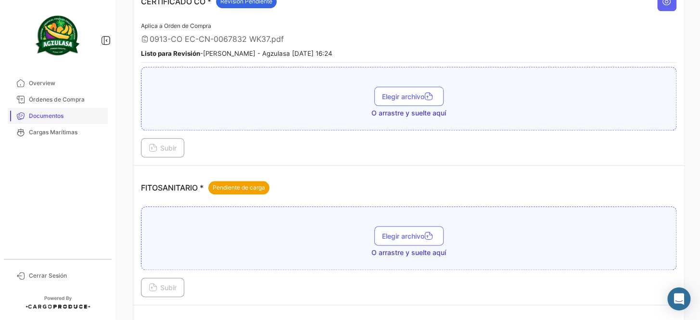
click at [57, 122] on link "Documentos" at bounding box center [58, 116] width 100 height 16
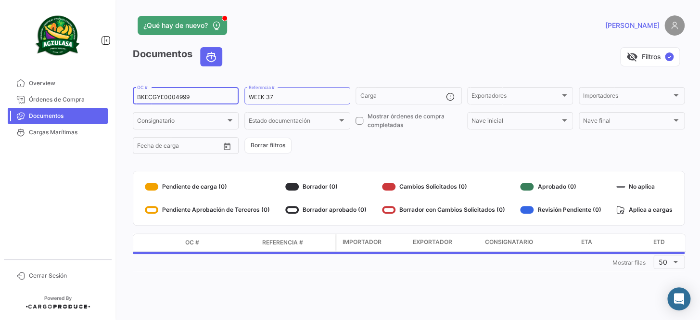
drag, startPoint x: 211, startPoint y: 100, endPoint x: 130, endPoint y: 97, distance: 81.4
click at [130, 97] on div "¿Qué hay de nuevo? [PERSON_NAME] Documentos visibility_off Filtros ✓ BKECGYE000…" at bounding box center [408, 160] width 583 height 320
paste input "8"
type input "BKECGYE0004998"
click at [332, 140] on form "BKECGYE0004998 OC # WEEK 37 Referencia # Carga Exportadores Exportadores Import…" at bounding box center [409, 121] width 552 height 70
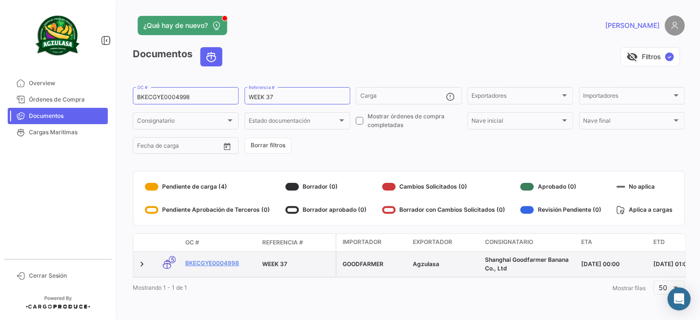
scroll to position [6, 0]
click at [231, 259] on link "BKECGYE0004998" at bounding box center [219, 263] width 69 height 9
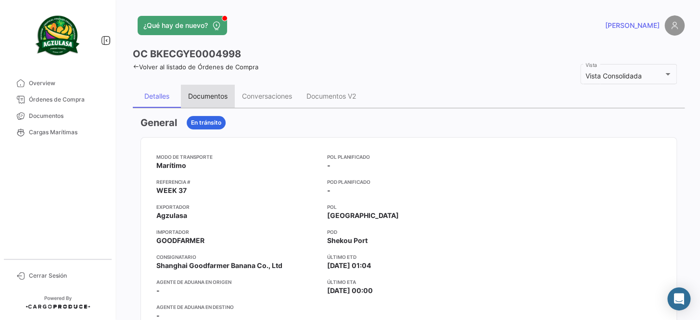
click at [208, 96] on div "Documentos" at bounding box center [207, 96] width 39 height 8
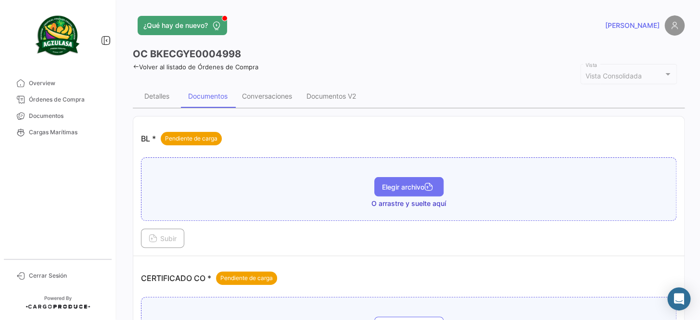
click at [402, 183] on span "Elegir archivo" at bounding box center [409, 187] width 54 height 8
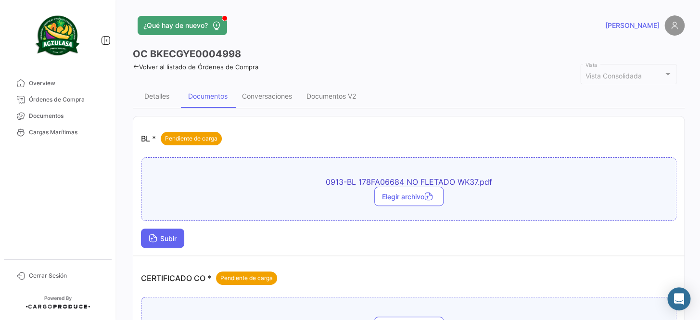
click at [169, 237] on span "Subir" at bounding box center [163, 238] width 28 height 8
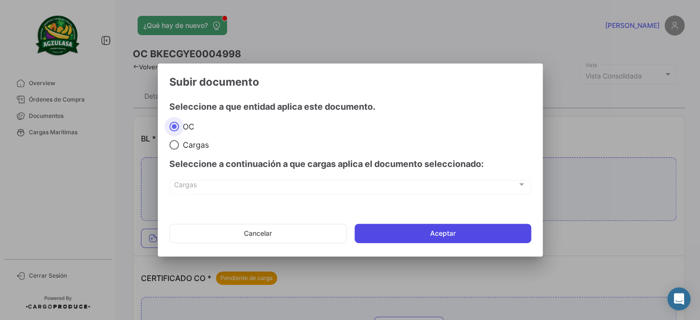
click at [447, 233] on button "Aceptar" at bounding box center [443, 233] width 177 height 19
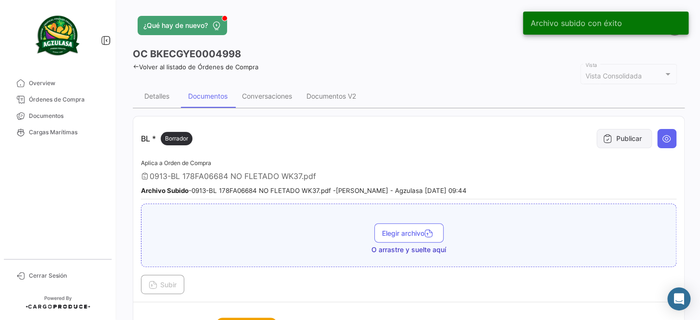
click at [621, 146] on button "Publicar" at bounding box center [624, 138] width 55 height 19
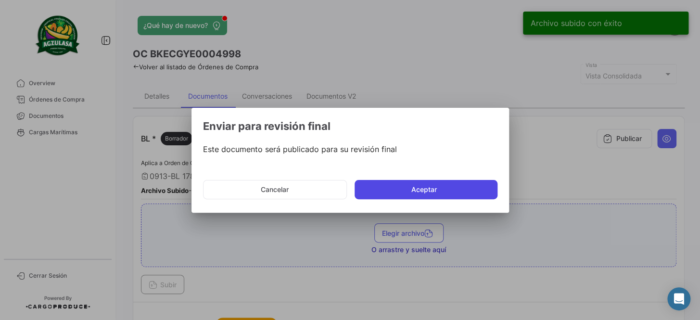
click at [460, 185] on button "Aceptar" at bounding box center [426, 189] width 143 height 19
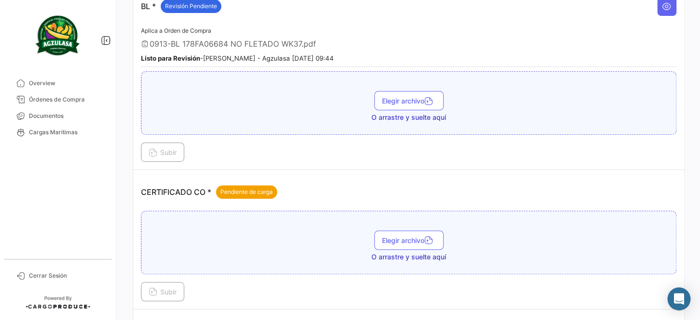
scroll to position [175, 0]
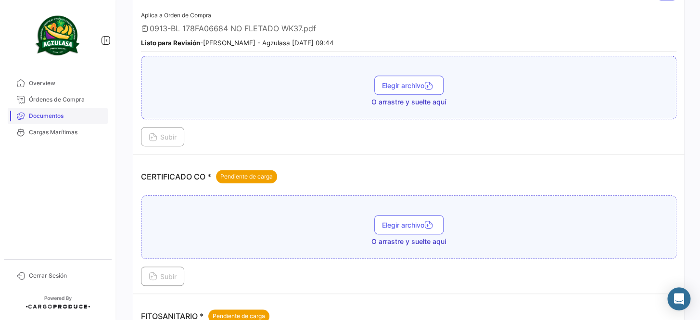
click at [75, 115] on span "Documentos" at bounding box center [66, 116] width 75 height 9
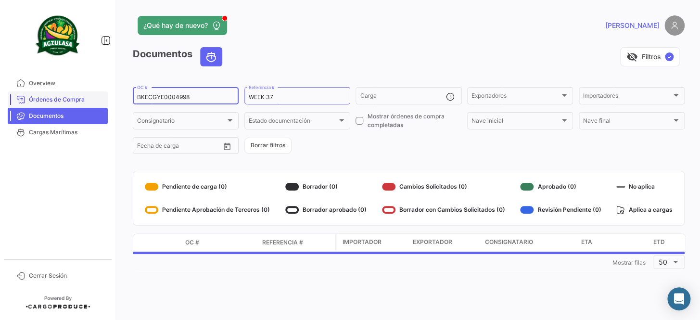
drag, startPoint x: 199, startPoint y: 98, endPoint x: 105, endPoint y: 102, distance: 94.0
click at [103, 102] on mat-sidenav-container "Overview Órdenes de Compra Documentos Cargas Marítimas Cerrar Sesión ¿Qué hay d…" at bounding box center [350, 160] width 700 height 320
paste input "6429531720"
type input "6429531720"
click at [369, 153] on form "6429531720 OC # WEEK 37 Referencia # Carga Exportadores Exportadores Importador…" at bounding box center [409, 121] width 552 height 70
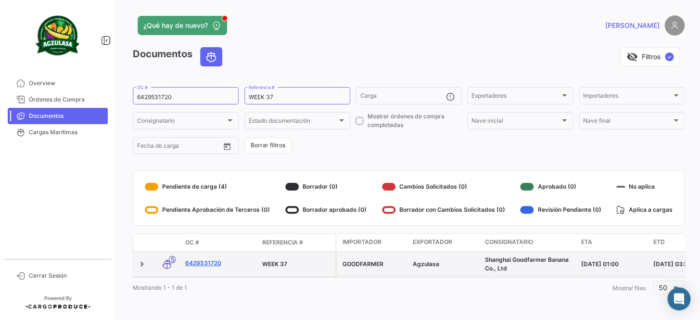
click at [211, 260] on link "6429531720" at bounding box center [219, 263] width 69 height 9
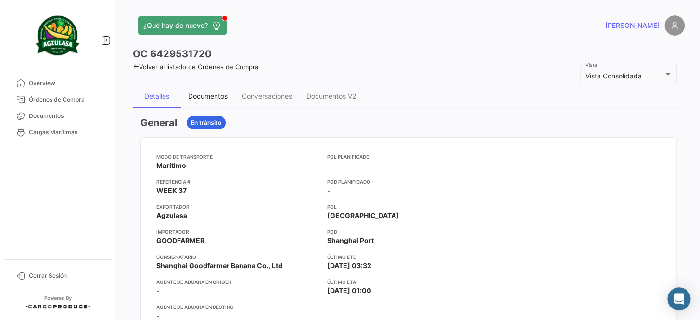
click at [208, 95] on div "Documentos" at bounding box center [207, 96] width 39 height 8
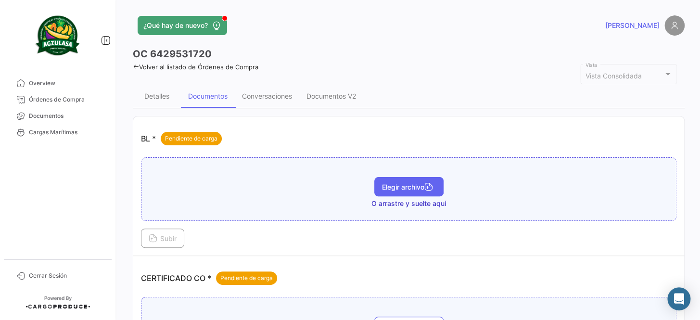
click at [409, 192] on button "Elegir archivo" at bounding box center [408, 186] width 69 height 19
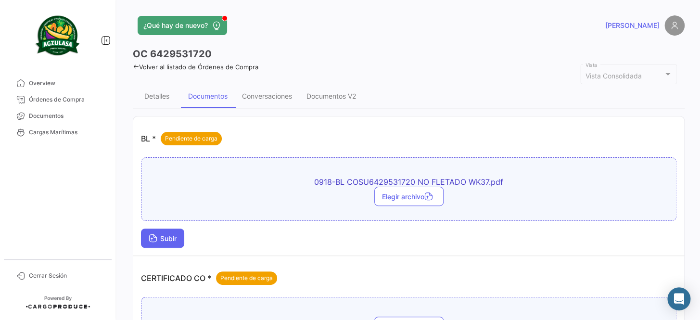
click at [159, 241] on span "Subir" at bounding box center [163, 238] width 28 height 8
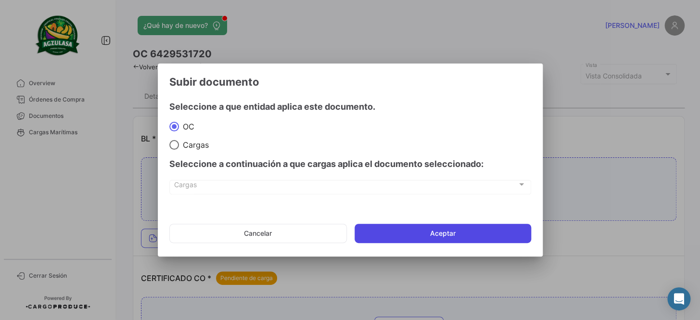
click at [452, 228] on button "Aceptar" at bounding box center [443, 233] width 177 height 19
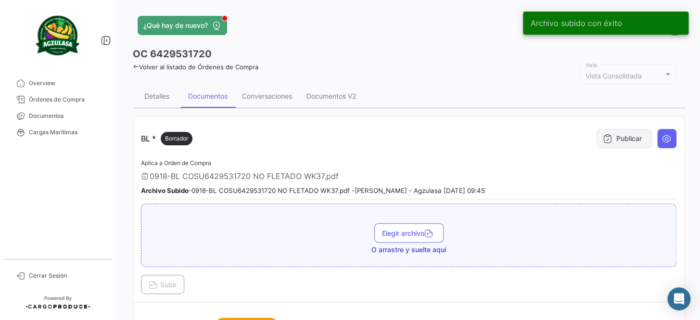
click at [612, 140] on button "Publicar" at bounding box center [624, 138] width 55 height 19
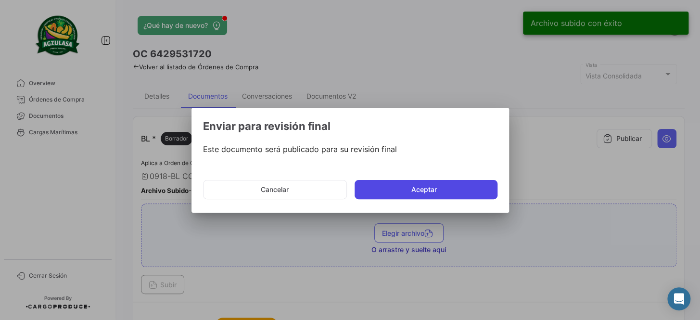
click at [470, 193] on button "Aceptar" at bounding box center [426, 189] width 143 height 19
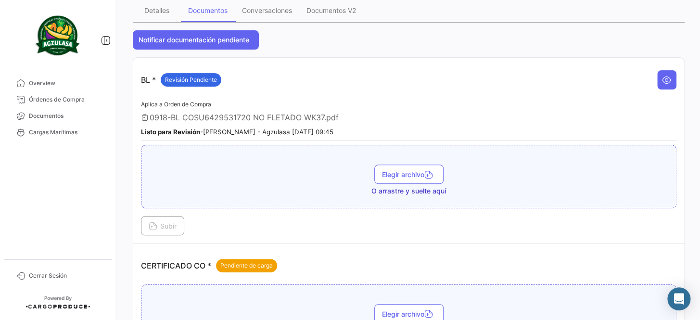
scroll to position [219, 0]
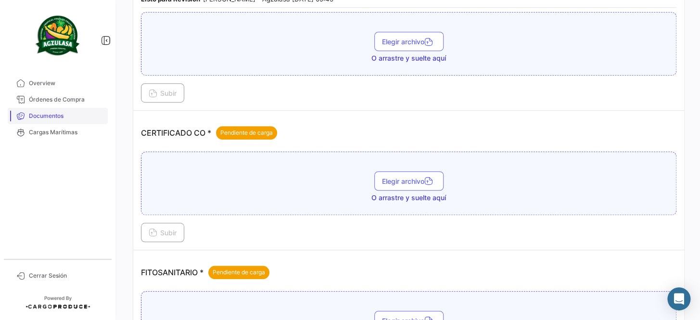
click at [71, 118] on span "Documentos" at bounding box center [66, 116] width 75 height 9
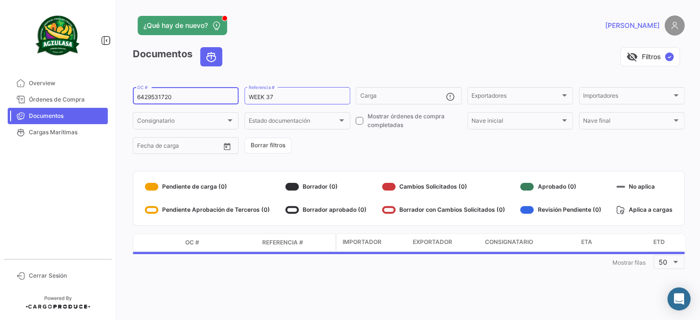
drag, startPoint x: 170, startPoint y: 98, endPoint x: 125, endPoint y: 98, distance: 45.2
click at [125, 98] on div "¿Qué hay de nuevo? [PERSON_NAME] Documentos visibility_off Filtros ✓ 6429531720…" at bounding box center [408, 160] width 583 height 320
paste input "GQL041367"
type input "GQL0413670"
click at [355, 152] on form "GQL0413670 OC # WEEK 37 Referencia # Carga Exportadores Exportadores Importador…" at bounding box center [409, 121] width 552 height 70
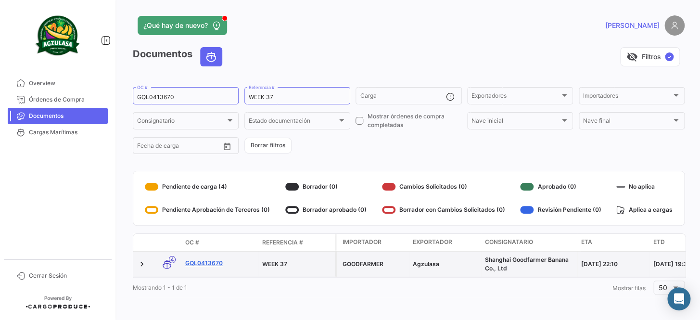
click at [212, 262] on link "GQL0413670" at bounding box center [219, 263] width 69 height 9
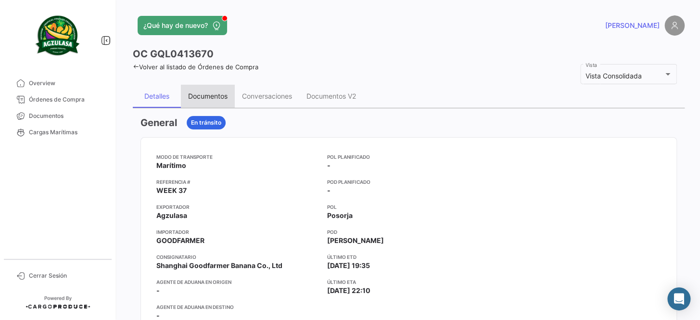
click at [198, 99] on div "Documentos" at bounding box center [207, 96] width 39 height 8
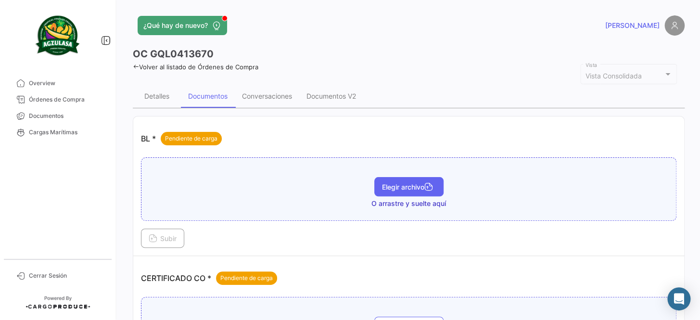
click at [400, 191] on button "Elegir archivo" at bounding box center [408, 186] width 69 height 19
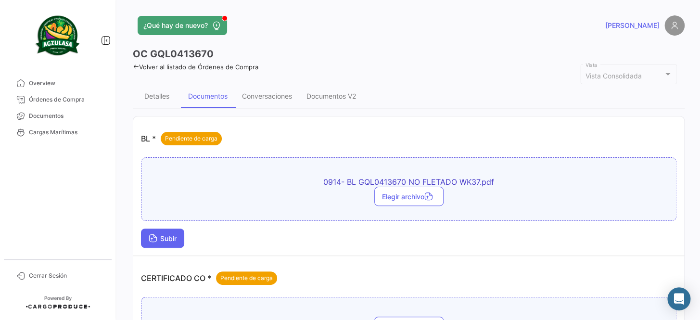
click at [163, 239] on span "Subir" at bounding box center [163, 238] width 28 height 8
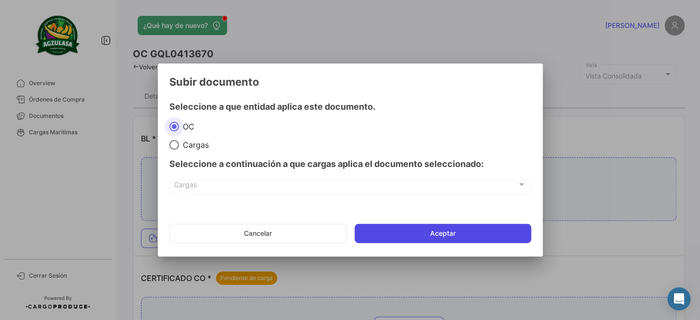
click at [395, 234] on button "Aceptar" at bounding box center [443, 233] width 177 height 19
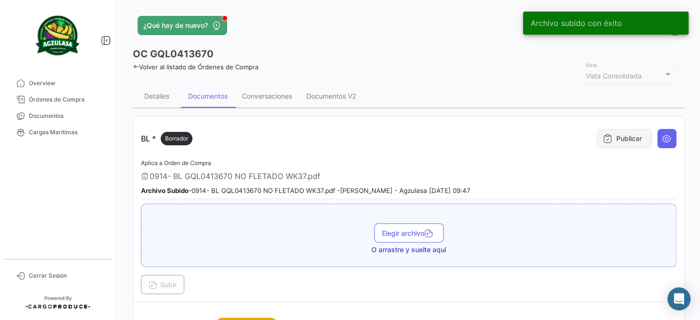
click at [622, 142] on button "Publicar" at bounding box center [624, 138] width 55 height 19
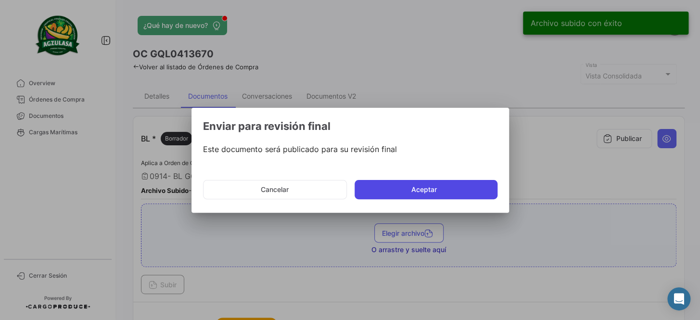
click at [418, 197] on button "Aceptar" at bounding box center [426, 189] width 143 height 19
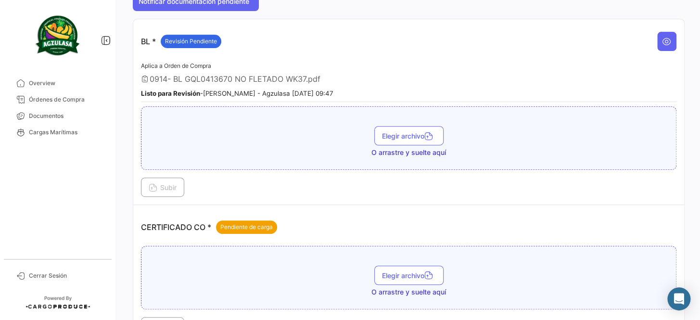
scroll to position [131, 0]
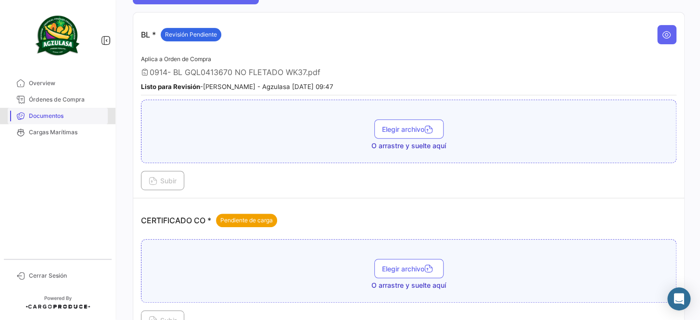
drag, startPoint x: 87, startPoint y: 114, endPoint x: 92, endPoint y: 108, distance: 8.5
click at [87, 115] on span "Documentos" at bounding box center [66, 116] width 75 height 9
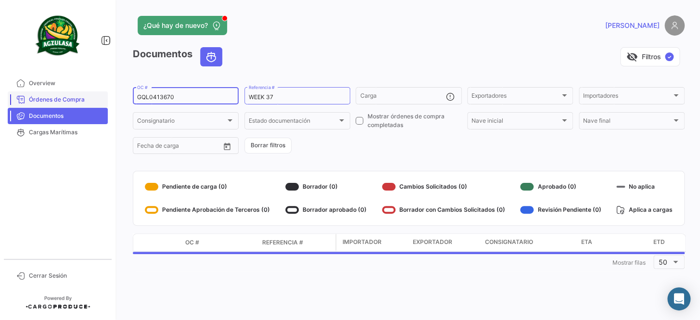
drag, startPoint x: 188, startPoint y: 96, endPoint x: 97, endPoint y: 95, distance: 91.0
click at [97, 95] on mat-sidenav-container "Overview Órdenes de Compra Documentos Cargas Marítimas Cerrar Sesión ¿Qué hay d…" at bounding box center [350, 160] width 700 height 320
paste input "68"
type input "GQL0413668"
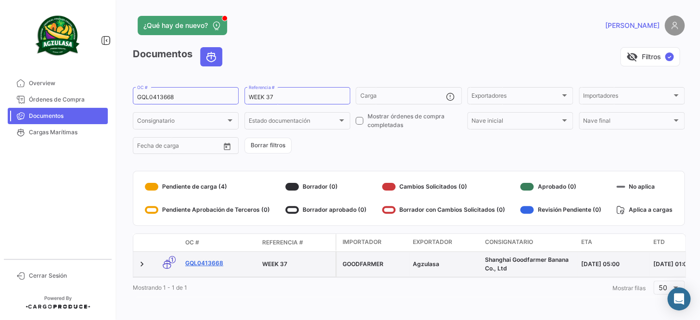
click at [215, 259] on link "GQL0413668" at bounding box center [219, 263] width 69 height 9
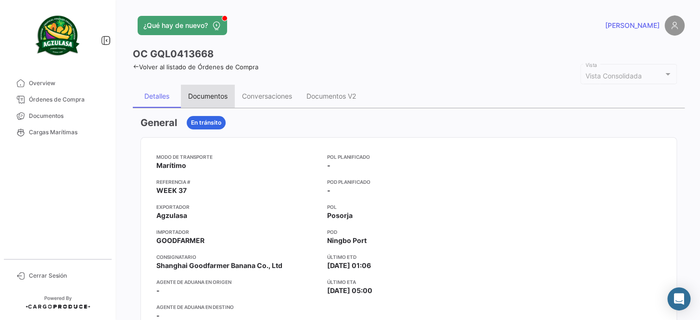
click at [202, 101] on div "Documentos" at bounding box center [208, 96] width 54 height 23
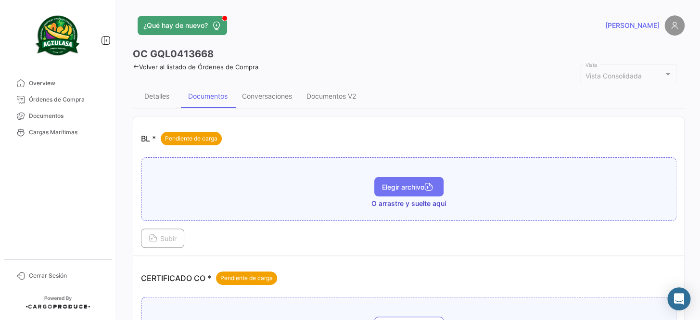
click at [415, 184] on span "Elegir archivo" at bounding box center [409, 187] width 54 height 8
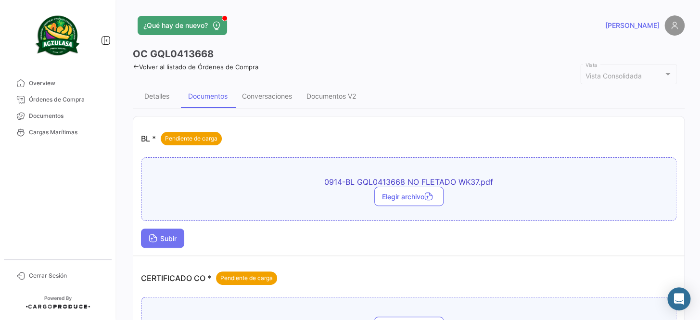
click at [174, 235] on span "Subir" at bounding box center [163, 238] width 28 height 8
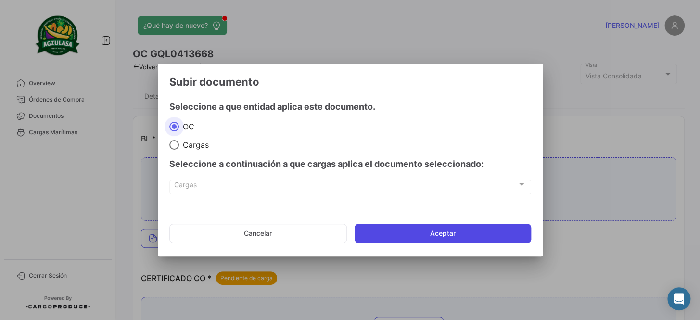
click at [436, 232] on button "Aceptar" at bounding box center [443, 233] width 177 height 19
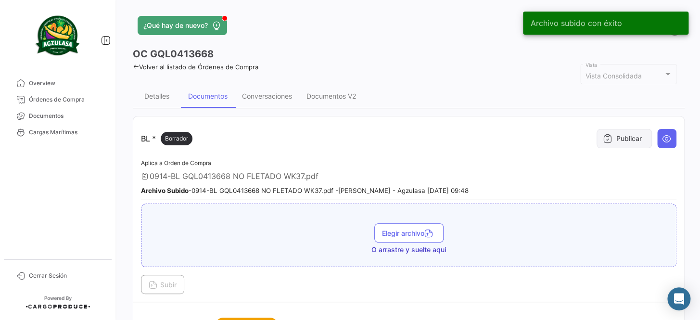
click at [617, 137] on button "Publicar" at bounding box center [624, 138] width 55 height 19
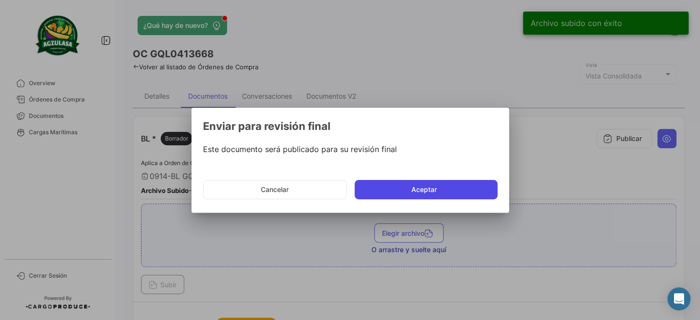
click at [409, 191] on button "Aceptar" at bounding box center [426, 189] width 143 height 19
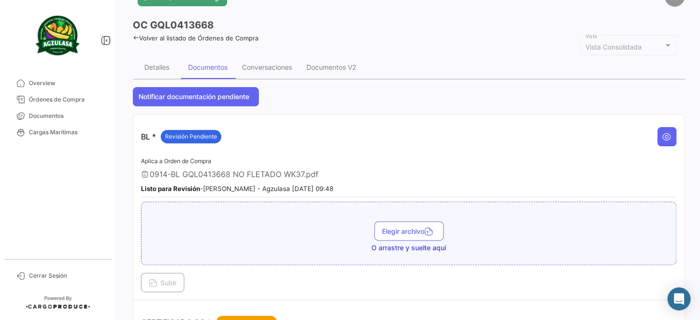
scroll to position [87, 0]
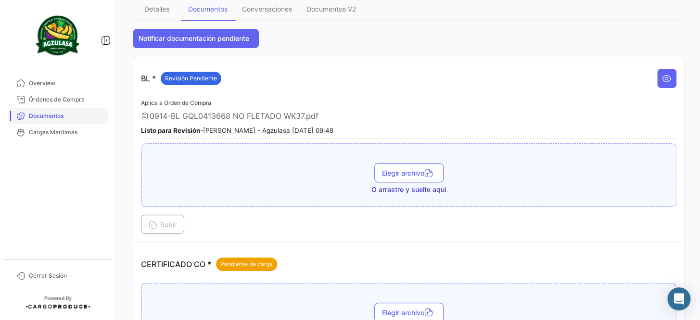
click at [47, 115] on span "Documentos" at bounding box center [66, 116] width 75 height 9
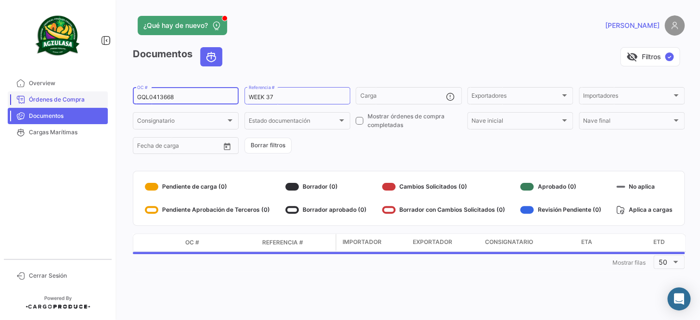
drag, startPoint x: 197, startPoint y: 96, endPoint x: 80, endPoint y: 97, distance: 117.0
click at [80, 97] on mat-sidenav-container "Overview Órdenes de Compra Documentos Cargas Marítimas Cerrar Sesión ¿Qué hay d…" at bounding box center [350, 160] width 700 height 320
paste input "2"
type input "GQL0413662"
click at [353, 147] on form "GQL0413662 OC # WEEK 37 Referencia # Carga Exportadores Exportadores Importador…" at bounding box center [409, 121] width 552 height 70
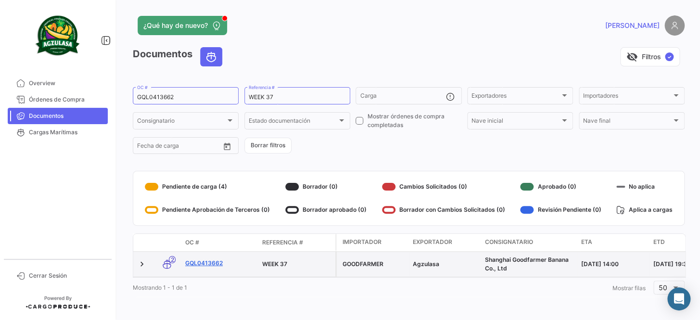
click at [210, 261] on link "GQL0413662" at bounding box center [219, 263] width 69 height 9
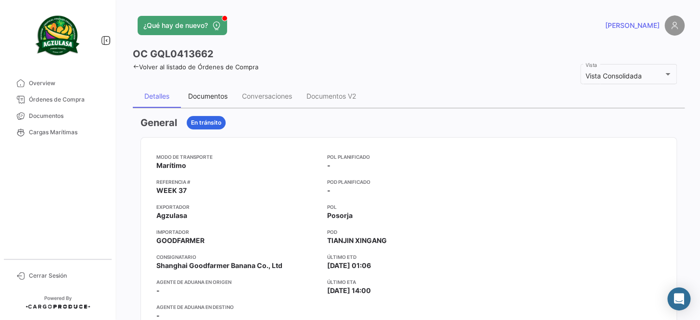
click at [216, 98] on div "Documentos" at bounding box center [207, 96] width 39 height 8
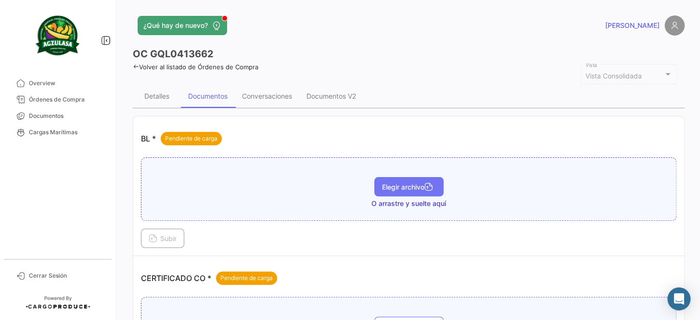
click at [401, 188] on span "Elegir archivo" at bounding box center [409, 187] width 54 height 8
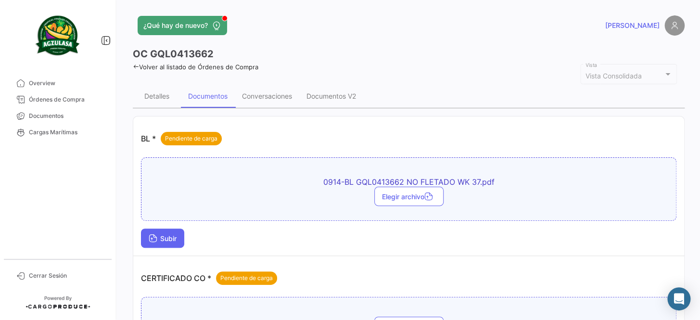
click at [162, 244] on button "Subir" at bounding box center [162, 238] width 43 height 19
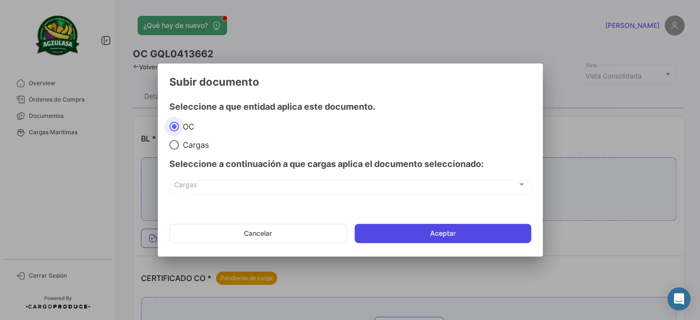
click at [425, 229] on button "Aceptar" at bounding box center [443, 233] width 177 height 19
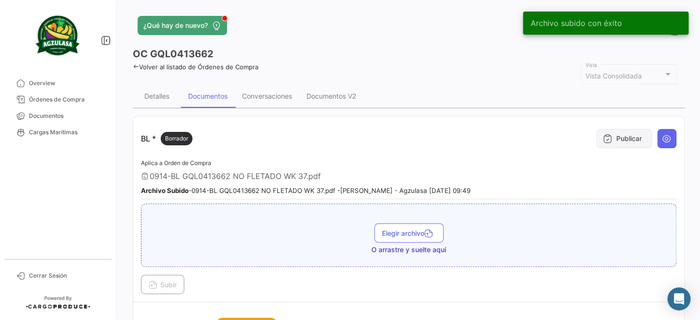
click at [625, 137] on button "Publicar" at bounding box center [624, 138] width 55 height 19
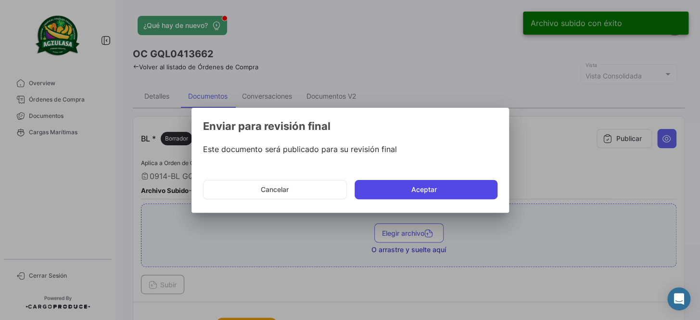
click at [429, 189] on button "Aceptar" at bounding box center [426, 189] width 143 height 19
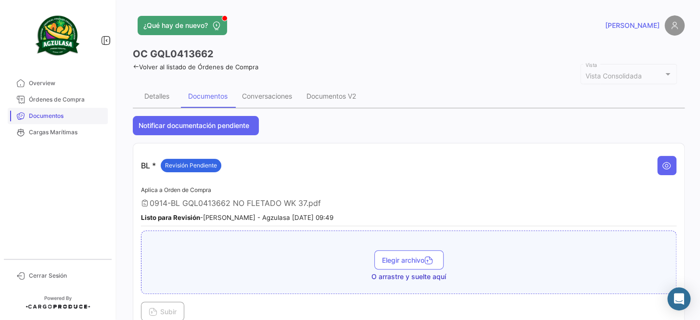
click at [77, 112] on span "Documentos" at bounding box center [66, 116] width 75 height 9
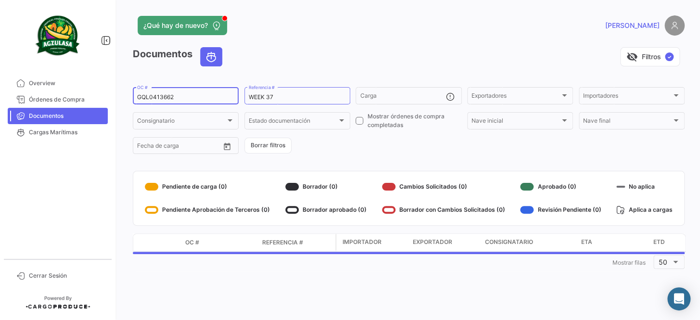
drag, startPoint x: 197, startPoint y: 95, endPoint x: 111, endPoint y: 101, distance: 86.4
click at [111, 101] on mat-sidenav-container "Overview Órdenes de Compra Documentos Cargas Marítimas Cerrar Sesión ¿Qué hay d…" at bounding box center [350, 160] width 700 height 320
paste input "EBKG1417355"
type input "EBKG14173552"
click at [407, 149] on form "EBKG14173552 OC # WEEK 37 Referencia # Carga Exportadores Exportadores Importad…" at bounding box center [409, 121] width 552 height 70
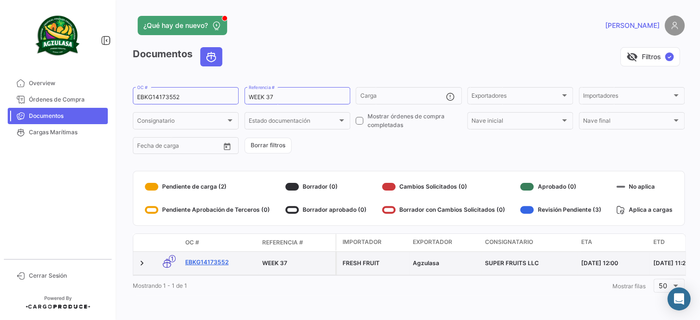
click at [216, 262] on link "EBKG14173552" at bounding box center [219, 262] width 69 height 9
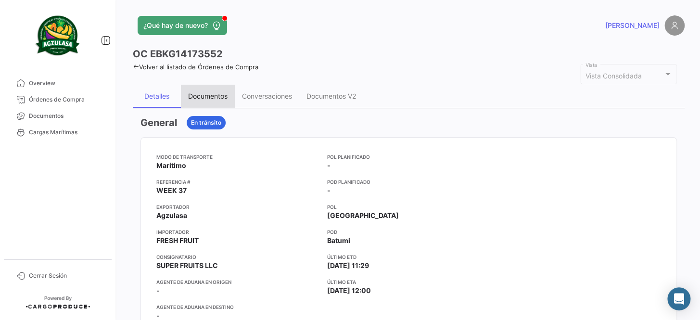
click at [207, 101] on div "Documentos" at bounding box center [208, 96] width 54 height 23
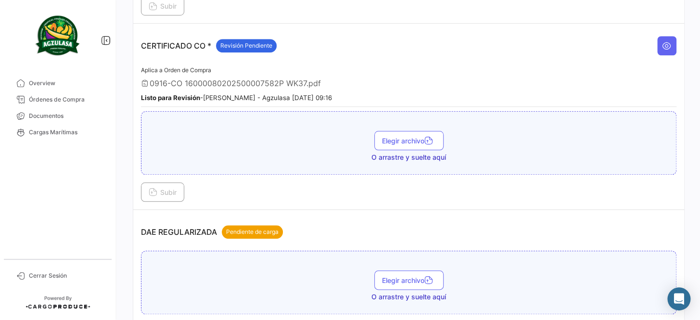
scroll to position [306, 0]
click at [75, 120] on link "Documentos" at bounding box center [58, 116] width 100 height 16
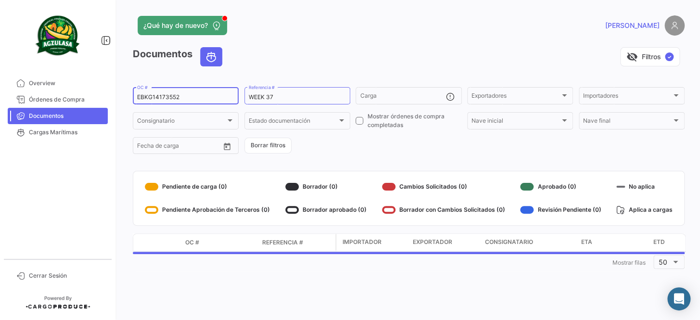
drag, startPoint x: 159, startPoint y: 98, endPoint x: 123, endPoint y: 100, distance: 36.2
click at [123, 100] on div "¿Qué hay de nuevo? [PERSON_NAME] Documentos visibility_off Filtros ✓ EBKG141735…" at bounding box center [408, 160] width 583 height 320
paste input "GQL0413590"
click at [355, 153] on form "GQL0413590 OC # WEEK 37 Referencia # Carga Exportadores Exportadores Importador…" at bounding box center [409, 121] width 552 height 70
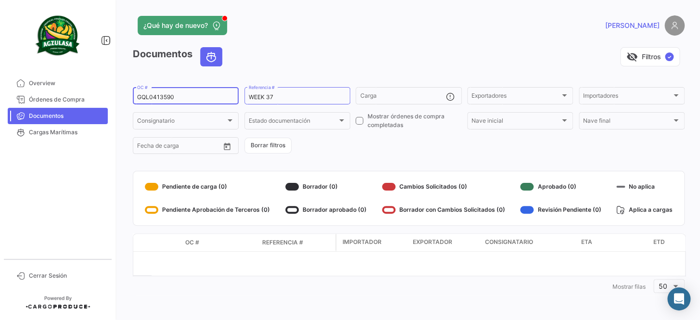
click at [197, 97] on input "GQL0413590" at bounding box center [185, 97] width 97 height 7
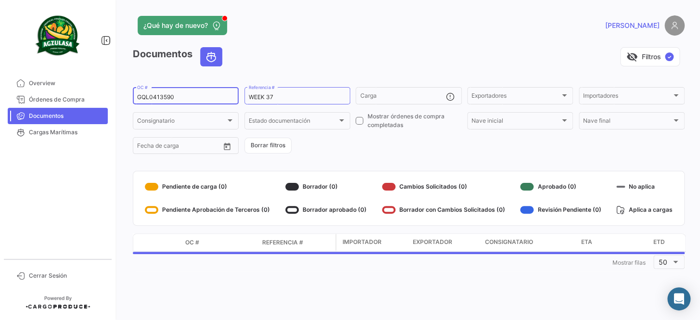
type input "GQL0413590"
click at [348, 148] on form "GQL0413590 OC # WEEK 37 Referencia # Carga Exportadores Exportadores Importador…" at bounding box center [409, 121] width 552 height 70
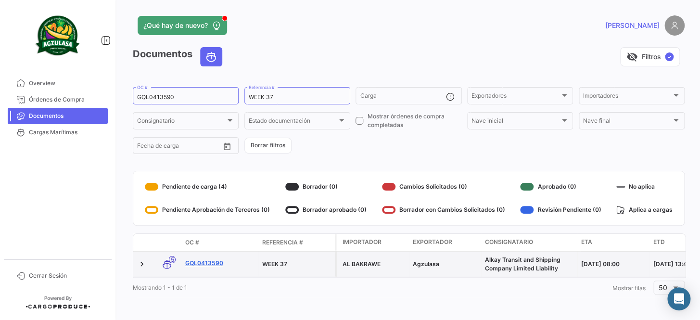
click at [209, 266] on link "GQL0413590" at bounding box center [219, 263] width 69 height 9
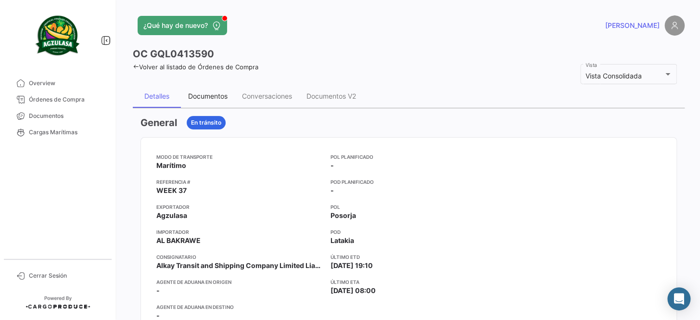
click at [209, 96] on div "Documentos" at bounding box center [207, 96] width 39 height 8
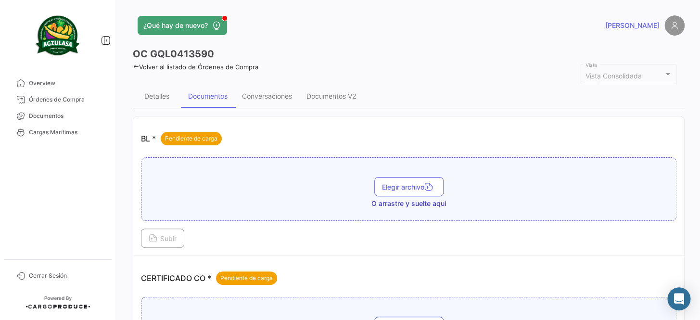
click at [414, 186] on span "Elegir archivo" at bounding box center [409, 187] width 54 height 8
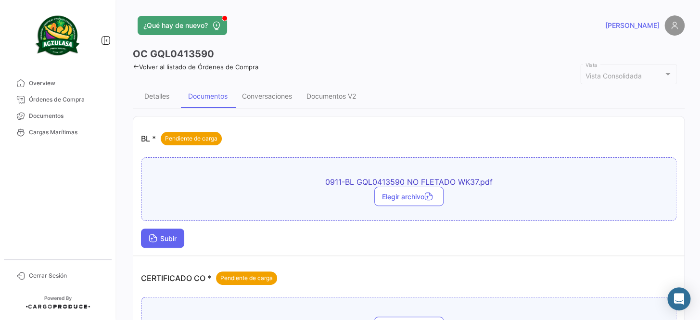
click at [168, 233] on button "Subir" at bounding box center [162, 238] width 43 height 19
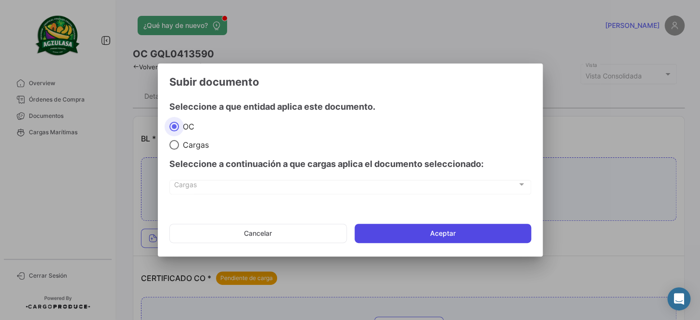
click at [446, 231] on button "Aceptar" at bounding box center [443, 233] width 177 height 19
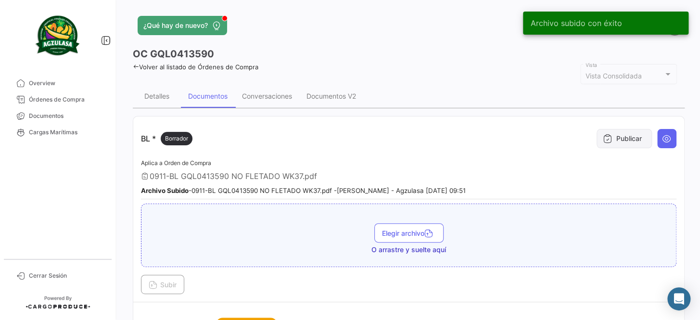
click at [617, 142] on button "Publicar" at bounding box center [624, 138] width 55 height 19
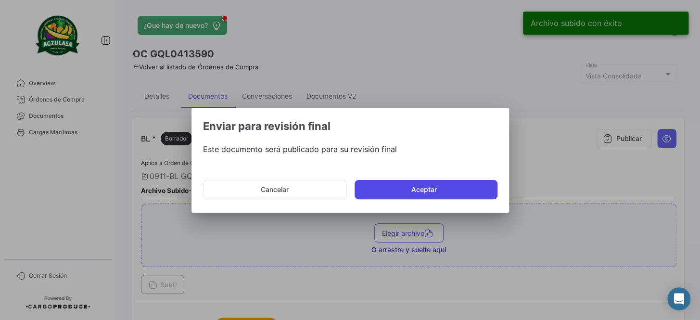
click at [452, 190] on button "Aceptar" at bounding box center [426, 189] width 143 height 19
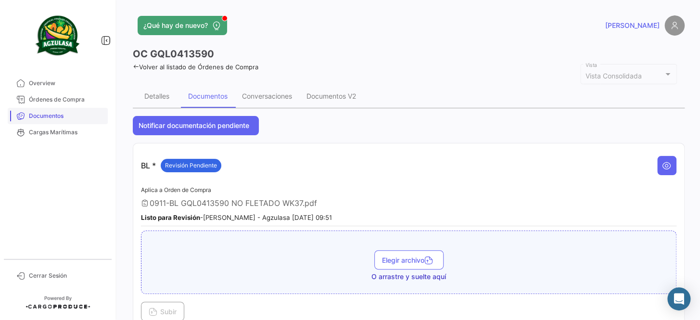
click at [73, 118] on span "Documentos" at bounding box center [66, 116] width 75 height 9
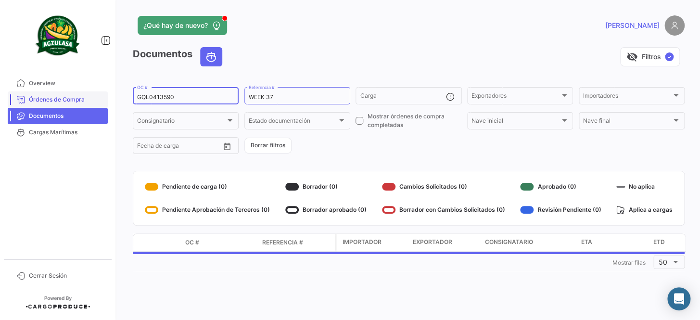
drag, startPoint x: 183, startPoint y: 99, endPoint x: 105, endPoint y: 103, distance: 78.1
click at [105, 103] on mat-sidenav-container "Overview Órdenes de Compra Documentos Cargas Marítimas Cerrar Sesión ¿Qué hay d…" at bounding box center [350, 160] width 700 height 320
paste input "25916904"
type input "259169040"
click at [385, 150] on form "259169040 OC # WEEK 37 Referencia # Carga Exportadores Exportadores Importadore…" at bounding box center [409, 121] width 552 height 70
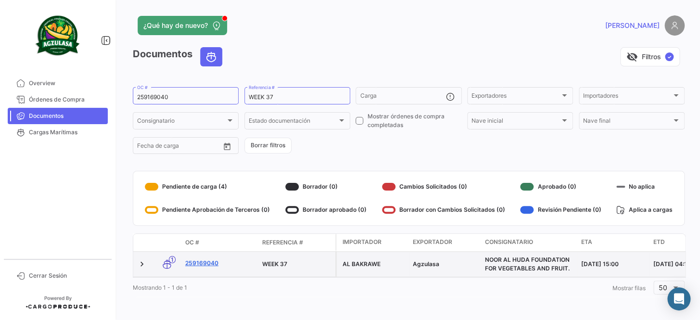
click at [196, 261] on link "259169040" at bounding box center [219, 263] width 69 height 9
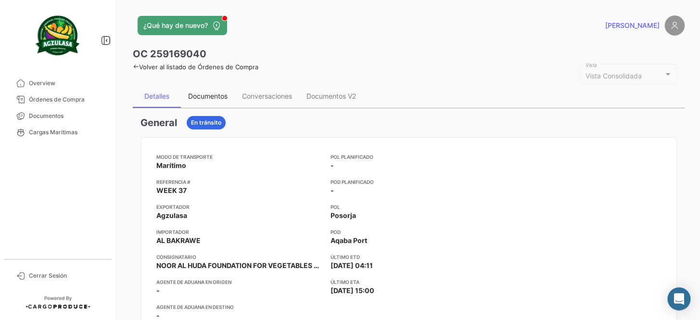
click at [201, 98] on div "Documentos" at bounding box center [207, 96] width 39 height 8
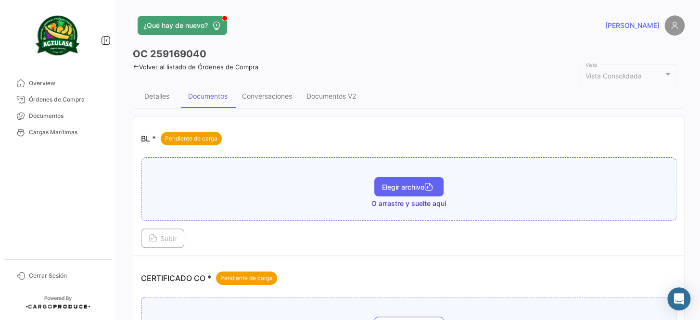
click at [403, 187] on span "Elegir archivo" at bounding box center [409, 187] width 54 height 8
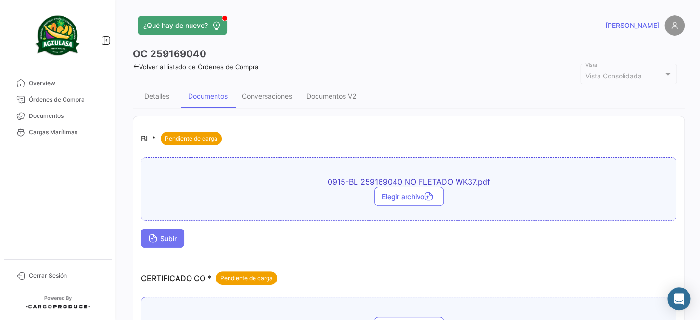
click at [160, 242] on button "Subir" at bounding box center [162, 238] width 43 height 19
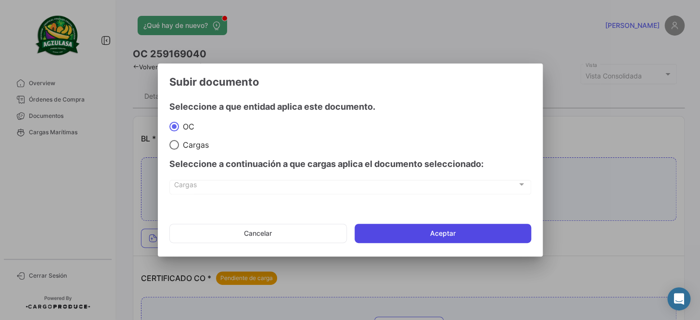
click at [412, 236] on button "Aceptar" at bounding box center [443, 233] width 177 height 19
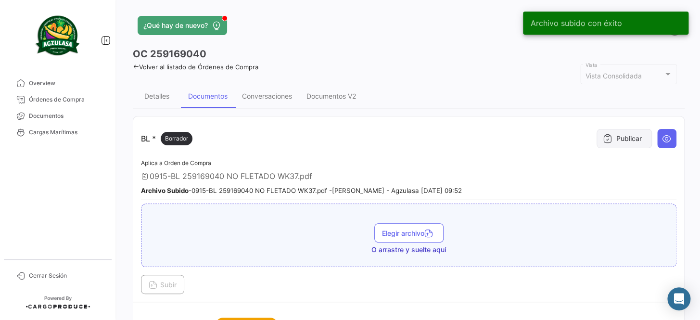
click at [626, 140] on button "Publicar" at bounding box center [624, 138] width 55 height 19
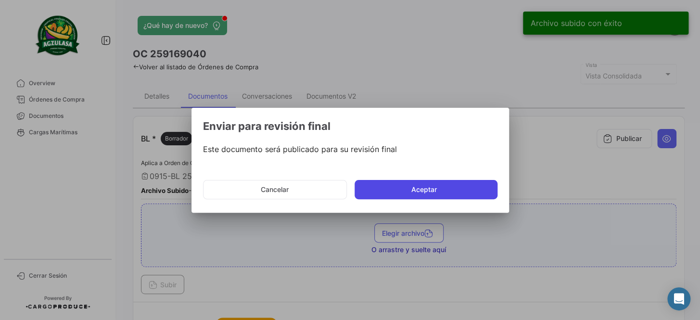
click at [423, 182] on button "Aceptar" at bounding box center [426, 189] width 143 height 19
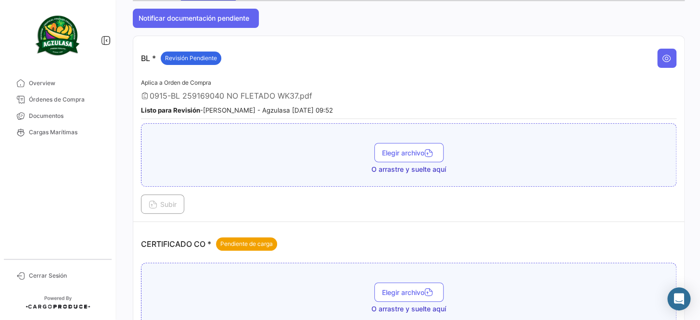
scroll to position [87, 0]
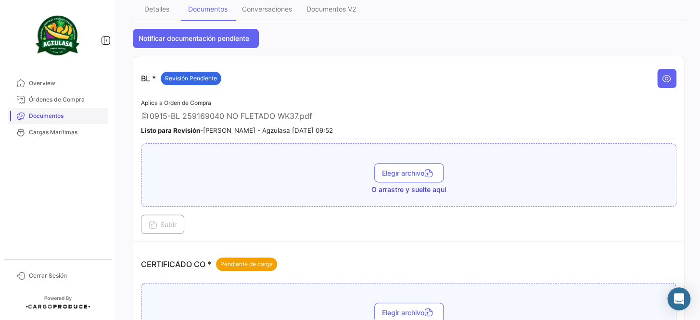
click at [87, 116] on span "Documentos" at bounding box center [66, 116] width 75 height 9
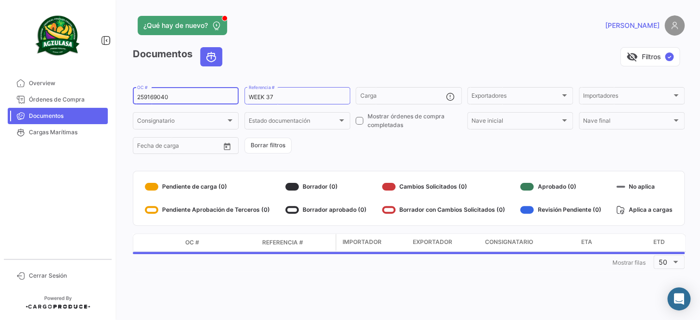
drag, startPoint x: 180, startPoint y: 98, endPoint x: 119, endPoint y: 101, distance: 60.7
click at [119, 101] on div "¿Qué hay de nuevo? [PERSON_NAME] Documentos visibility_off Filtros ✓ 259169040 …" at bounding box center [408, 160] width 583 height 320
paste input "UNIECGYE25370009"
type input "UNIECGYE25370009"
click at [405, 147] on form "UNIECGYE25370009 OC # WEEK 37 Referencia # Carga Exportadores Exportadores Impo…" at bounding box center [409, 121] width 552 height 70
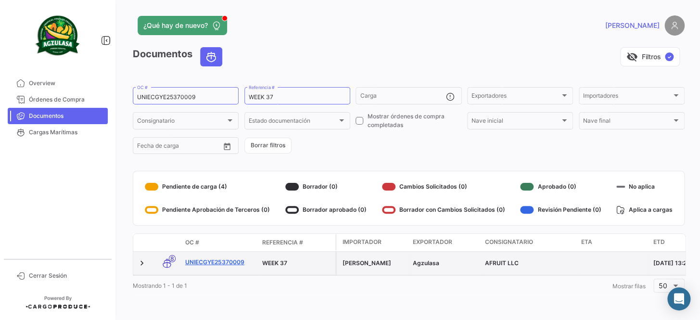
click at [211, 262] on link "UNIECGYE25370009" at bounding box center [219, 262] width 69 height 9
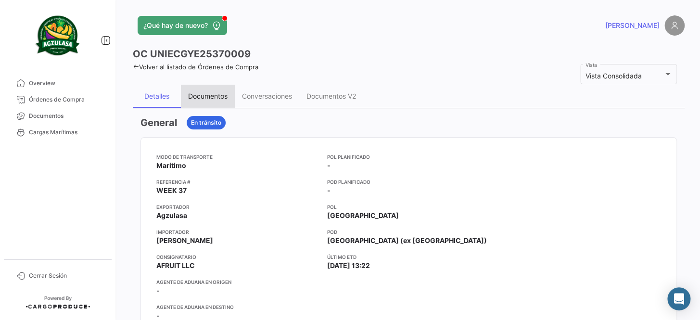
click at [218, 97] on div "Documentos" at bounding box center [207, 96] width 39 height 8
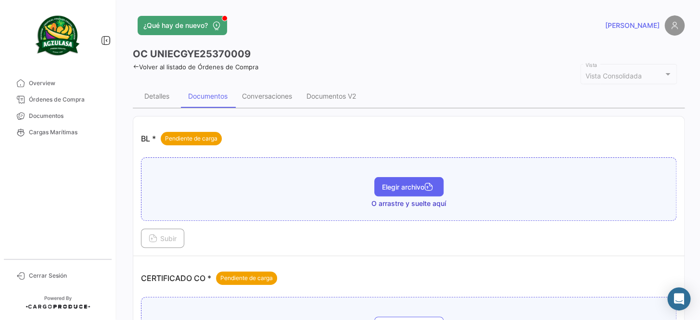
click at [382, 186] on span "Elegir archivo" at bounding box center [409, 187] width 54 height 8
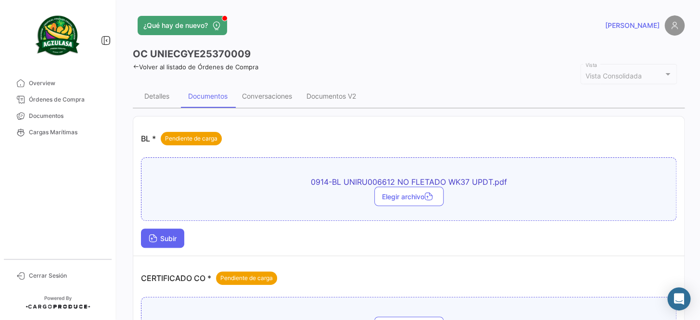
click at [148, 240] on button "Subir" at bounding box center [162, 238] width 43 height 19
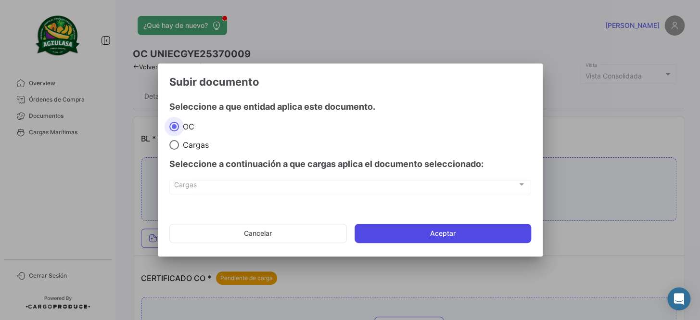
click at [439, 232] on button "Aceptar" at bounding box center [443, 233] width 177 height 19
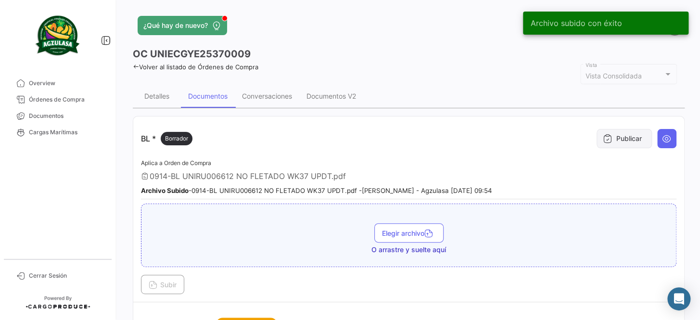
click at [610, 139] on button "Publicar" at bounding box center [624, 138] width 55 height 19
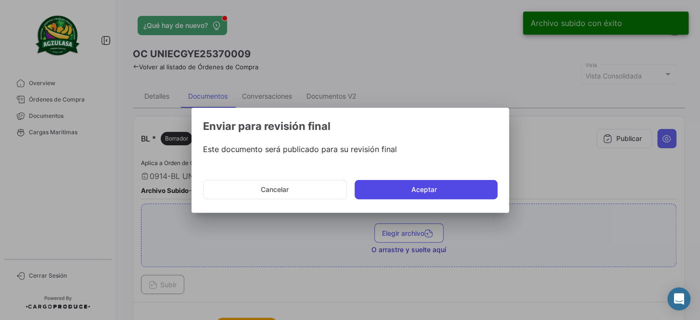
click at [457, 190] on button "Aceptar" at bounding box center [426, 189] width 143 height 19
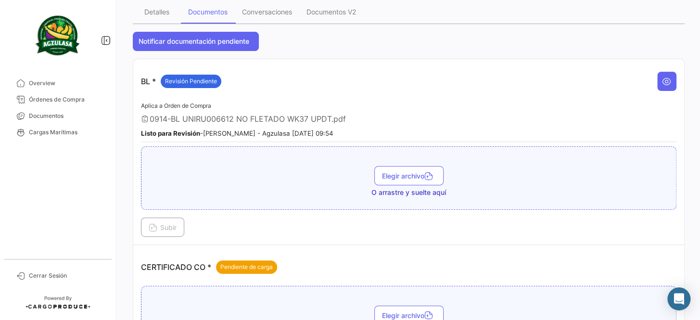
scroll to position [131, 0]
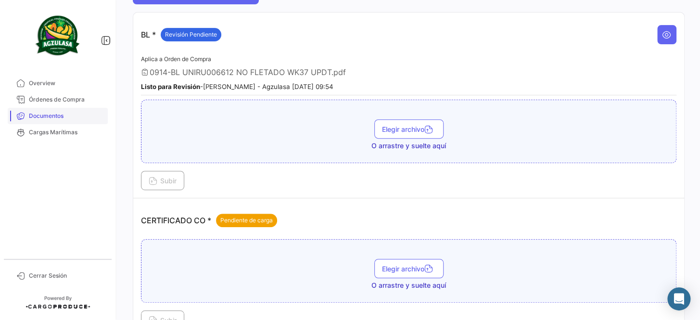
click at [69, 113] on span "Documentos" at bounding box center [66, 116] width 75 height 9
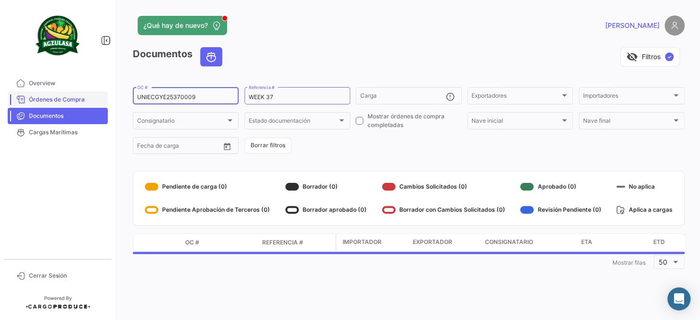
drag, startPoint x: 202, startPoint y: 98, endPoint x: 99, endPoint y: 102, distance: 103.5
click at [99, 102] on mat-sidenav-container "Overview Órdenes de Compra Documentos Cargas Marítimas Cerrar Sesión ¿Qué hay d…" at bounding box center [350, 160] width 700 height 320
paste input "PBO2537003"
type input "UNIECPBO25370039"
click at [348, 153] on form "UNIECPBO25370039 OC # WEEK 37 Referencia # Carga Exportadores Exportadores Impo…" at bounding box center [409, 121] width 552 height 70
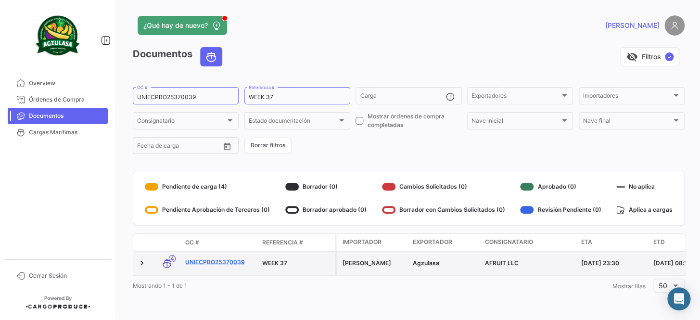
click at [221, 260] on link "UNIECPBO25370039" at bounding box center [219, 262] width 69 height 9
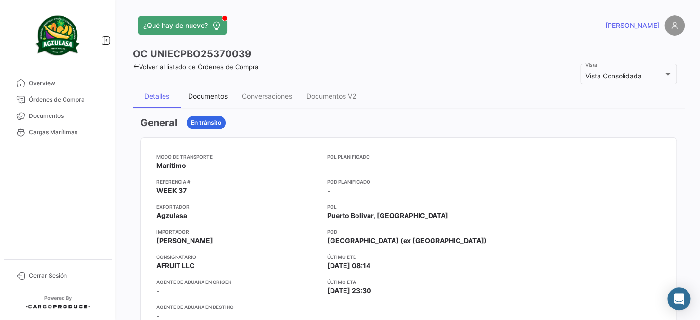
click at [212, 98] on div "Documentos" at bounding box center [207, 96] width 39 height 8
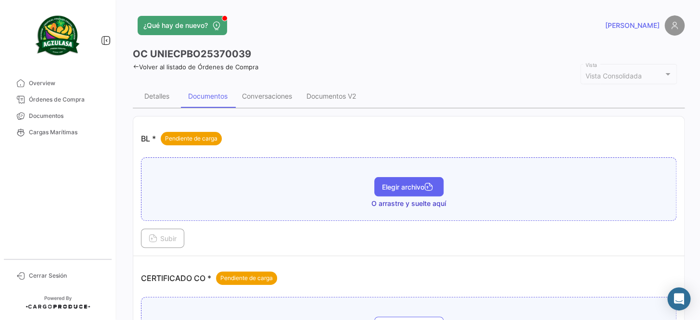
click at [409, 192] on button "Elegir archivo" at bounding box center [408, 186] width 69 height 19
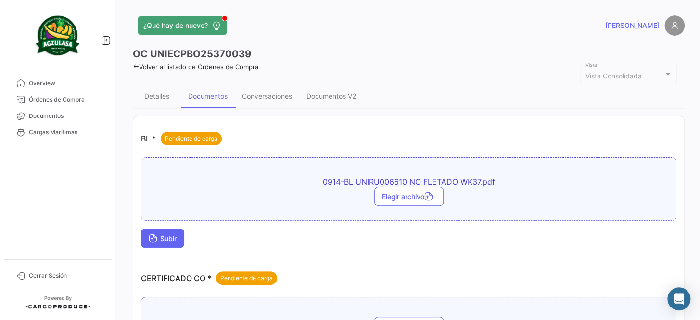
click at [168, 240] on span "Subir" at bounding box center [163, 238] width 28 height 8
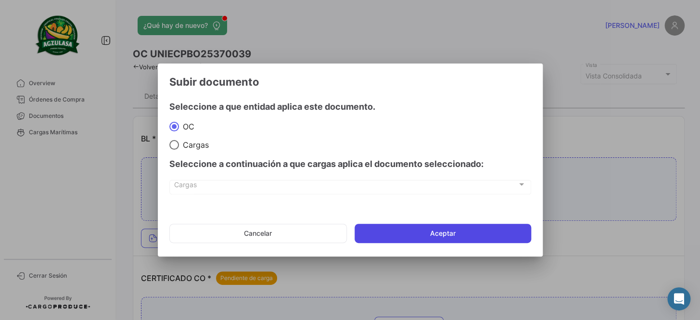
click at [433, 231] on button "Aceptar" at bounding box center [443, 233] width 177 height 19
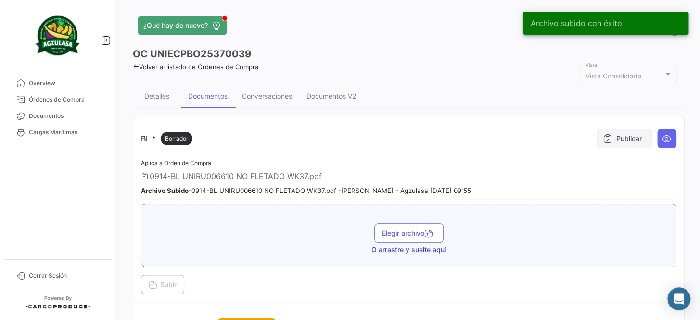
click at [603, 139] on icon at bounding box center [608, 139] width 10 height 10
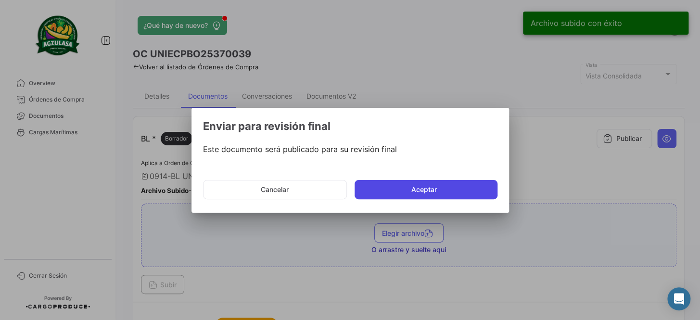
click at [440, 189] on button "Aceptar" at bounding box center [426, 189] width 143 height 19
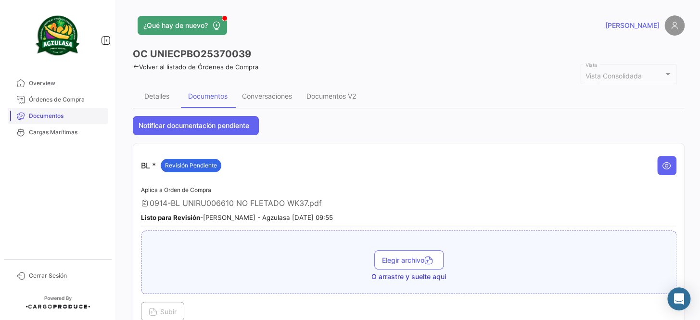
click at [67, 120] on span "Documentos" at bounding box center [66, 116] width 75 height 9
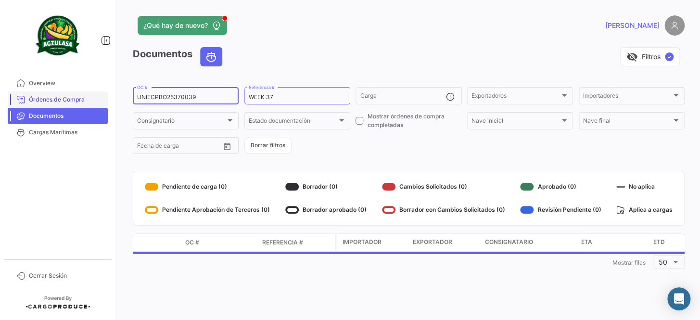
drag, startPoint x: 205, startPoint y: 99, endPoint x: 87, endPoint y: 99, distance: 117.9
click at [87, 99] on mat-sidenav-container "Overview Órdenes de Compra Documentos Cargas Marítimas Cerrar Sesión ¿Qué hay d…" at bounding box center [350, 160] width 700 height 320
paste input "GYE25380001"
click at [327, 133] on form "UNIECGYE25380001 OC # WEEK 37 Referencia # Carga Exportadores Exportadores Impo…" at bounding box center [409, 121] width 552 height 70
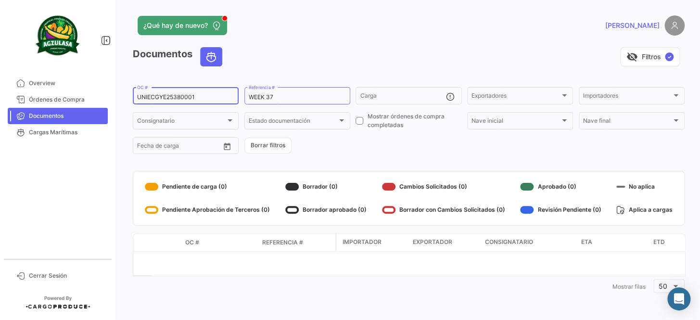
click at [204, 98] on input "UNIECGYE25380001" at bounding box center [185, 97] width 97 height 7
drag, startPoint x: 203, startPoint y: 92, endPoint x: 115, endPoint y: 100, distance: 88.4
click at [115, 100] on mat-sidenav-container "Overview Órdenes de Compra Documentos Cargas Marítimas Cerrar Sesión ¿Qué hay d…" at bounding box center [350, 160] width 700 height 320
click at [192, 99] on input "UNIECGYE25380001" at bounding box center [185, 97] width 97 height 7
drag, startPoint x: 195, startPoint y: 97, endPoint x: 129, endPoint y: 100, distance: 66.5
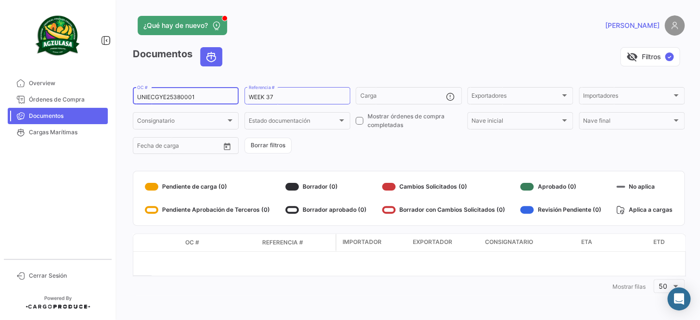
click at [129, 100] on div "¿Qué hay de nuevo? [PERSON_NAME] Documentos visibility_off Filtros ✓ UNIECGYE25…" at bounding box center [408, 160] width 583 height 320
paste input "70009"
type input "UNIECGYE25370009"
click at [347, 156] on div "Documentos visibility_off Filtros ✓ UNIECGYE25370009 OC # WEEK 37 Referencia # …" at bounding box center [409, 171] width 552 height 248
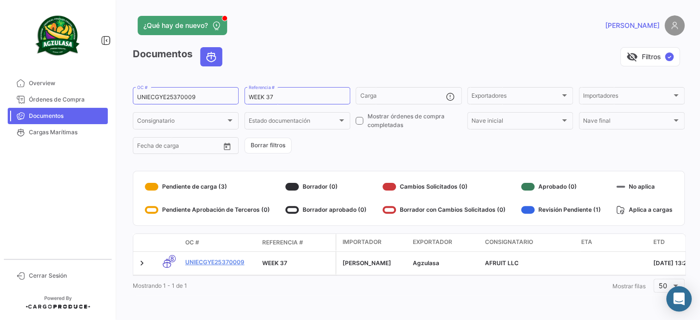
click at [674, 294] on icon "Abrir Intercom Messenger" at bounding box center [679, 299] width 13 height 13
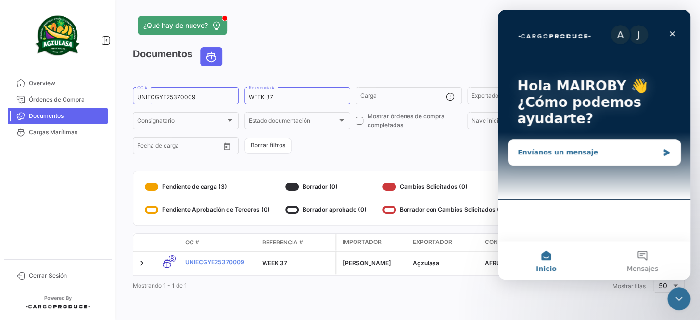
click at [583, 157] on div "Envíanos un mensaje" at bounding box center [588, 152] width 141 height 10
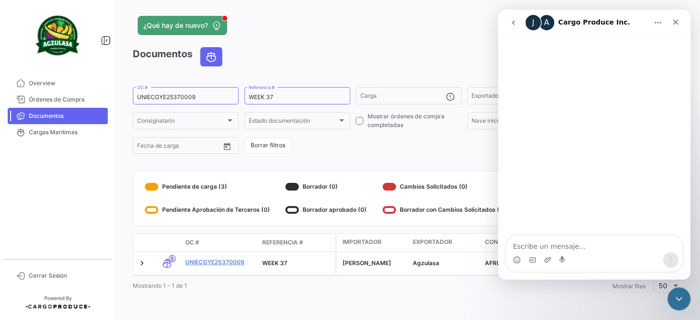
click at [568, 247] on textarea "Escribe un mensaje..." at bounding box center [594, 244] width 176 height 16
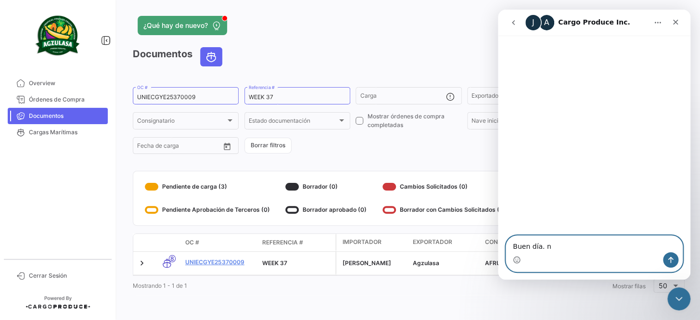
type textarea "Buen día."
type textarea "N"
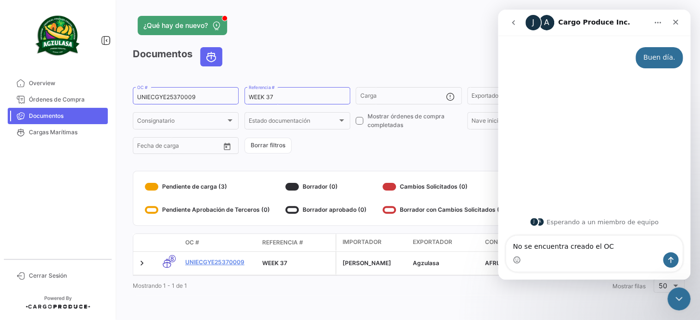
type textarea "No se encuentra creado el OC UNIECGYE25380001"
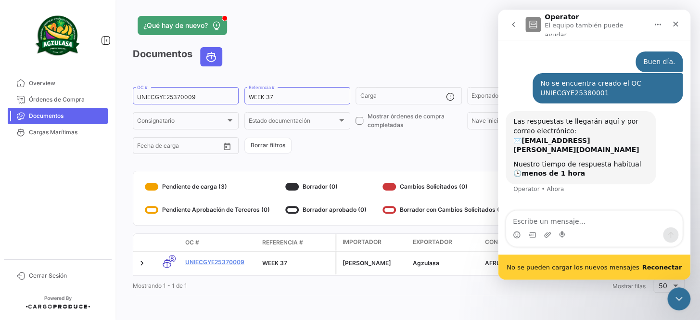
click at [672, 265] on b "Reconectar" at bounding box center [662, 267] width 40 height 7
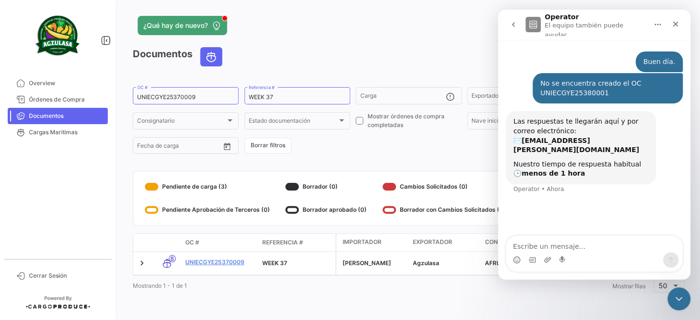
click at [517, 21] on icon "go back" at bounding box center [514, 25] width 8 height 8
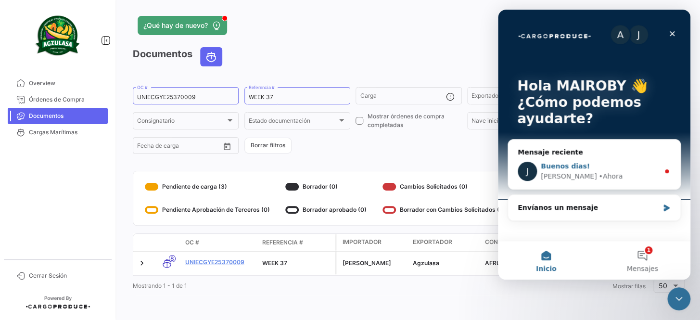
click at [594, 166] on div "Buenos dias!" at bounding box center [600, 166] width 118 height 10
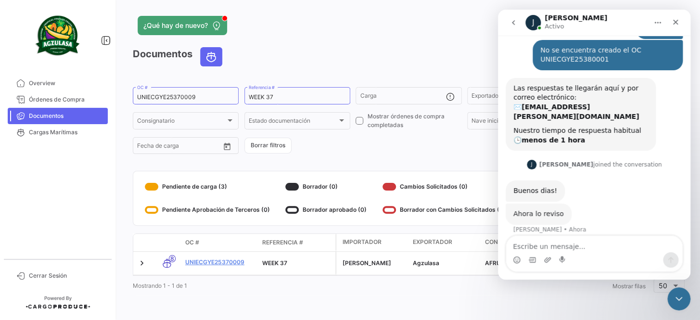
scroll to position [27, 0]
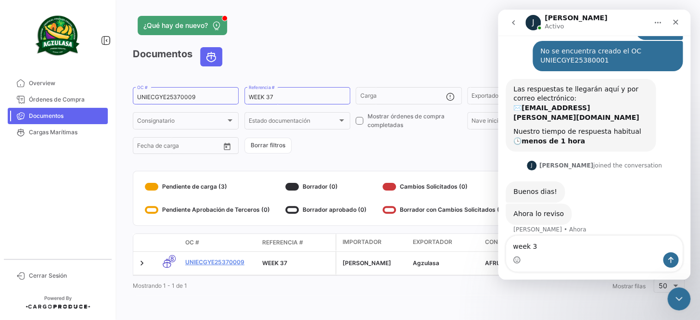
type textarea "week 37"
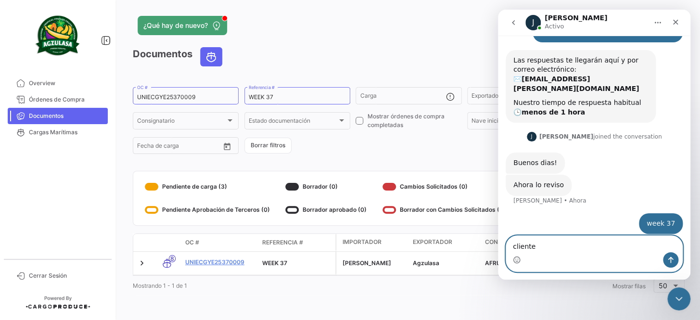
paste textarea "AFRUIT LLC"
type textarea "cliente AFRUIT LLC"
click at [672, 258] on icon "Enviar un mensaje…" at bounding box center [671, 260] width 8 height 8
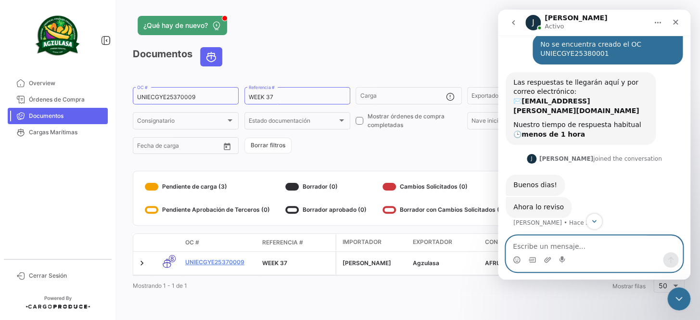
scroll to position [78, 0]
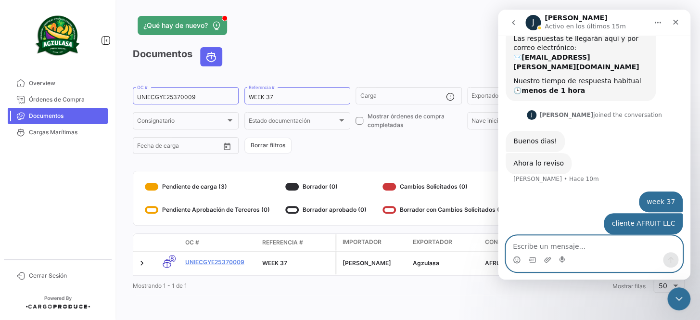
click at [541, 246] on textarea "Escribe un mensaje..." at bounding box center [594, 244] width 176 height 16
type textarea "me confirma por favor"
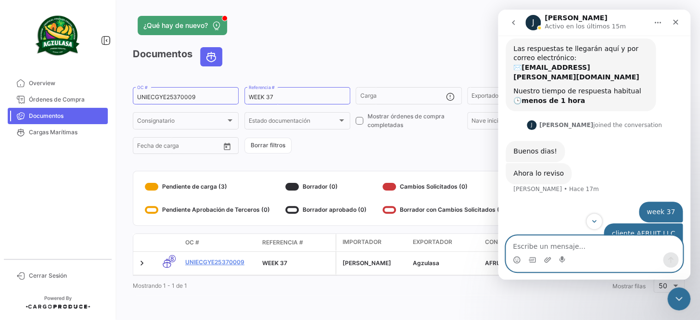
scroll to position [100, 0]
